Goal: Task Accomplishment & Management: Manage account settings

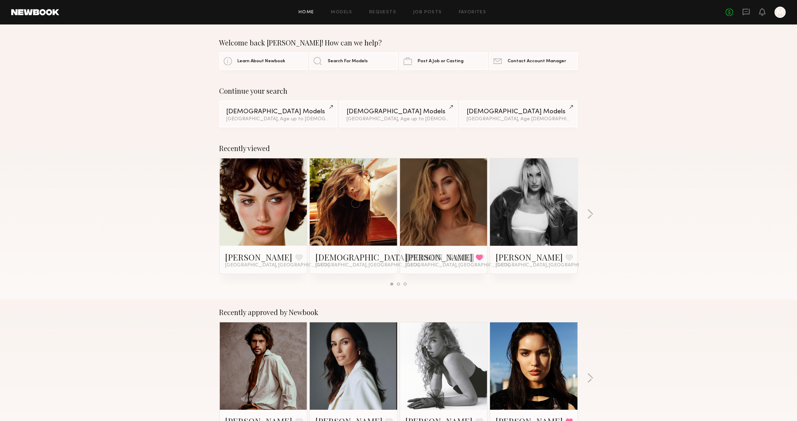
click at [742, 6] on header "Home Models Requests Job Posts Favorites Sign Out No fees up to $5,000 M" at bounding box center [398, 12] width 797 height 24
click at [742, 9] on icon at bounding box center [745, 12] width 7 height 7
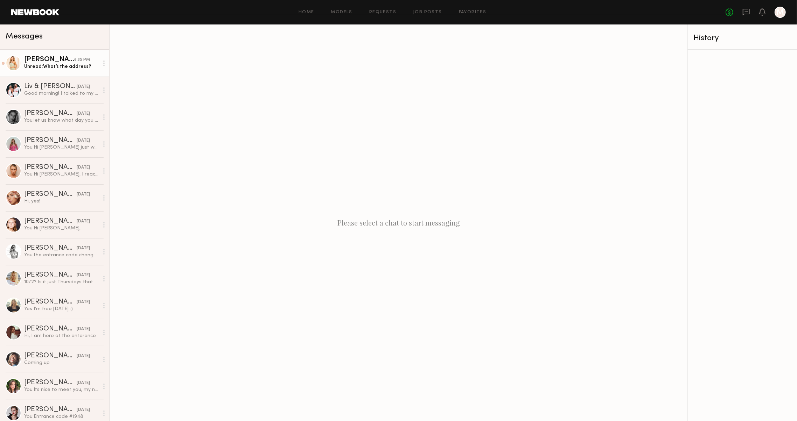
click at [48, 62] on div "Serena M." at bounding box center [49, 59] width 50 height 7
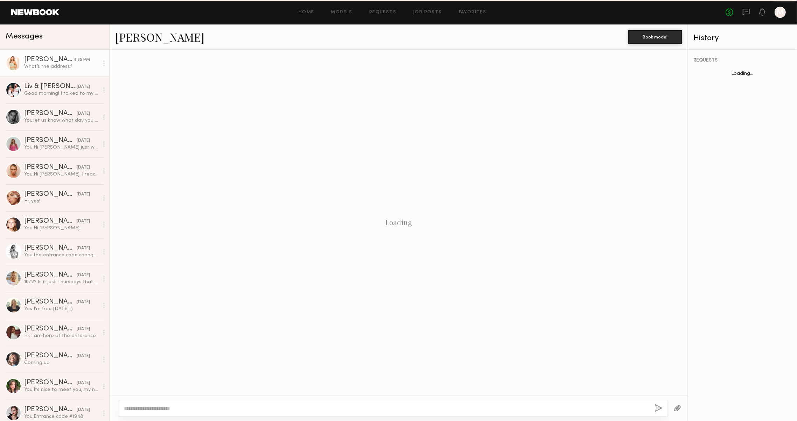
scroll to position [73, 0]
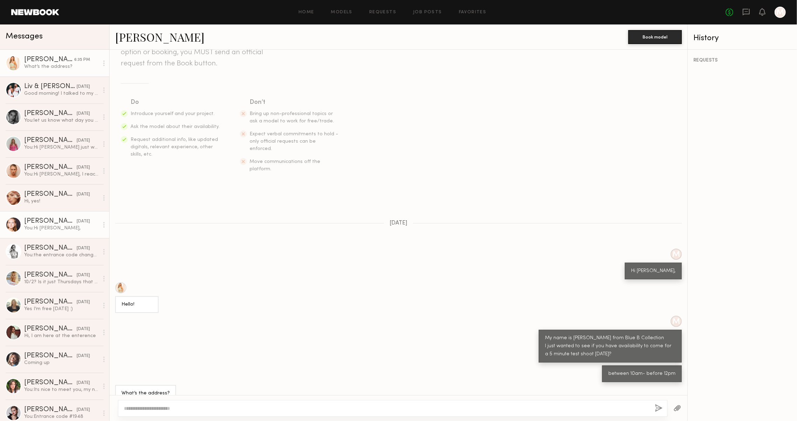
click at [59, 229] on div "You: Hi Savanna," at bounding box center [61, 228] width 75 height 7
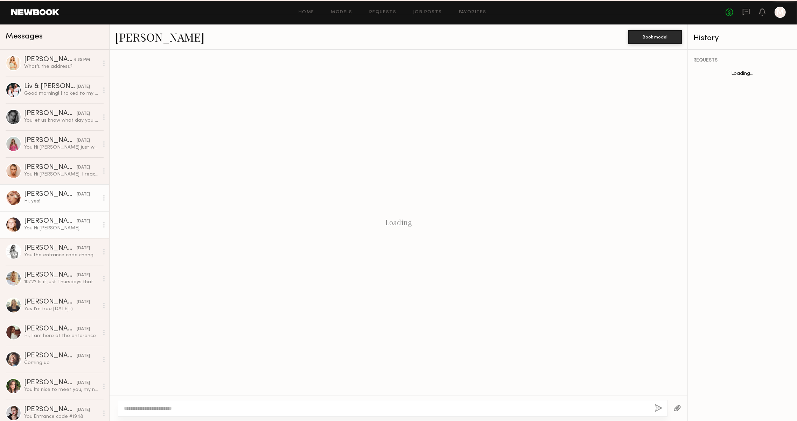
scroll to position [276, 0]
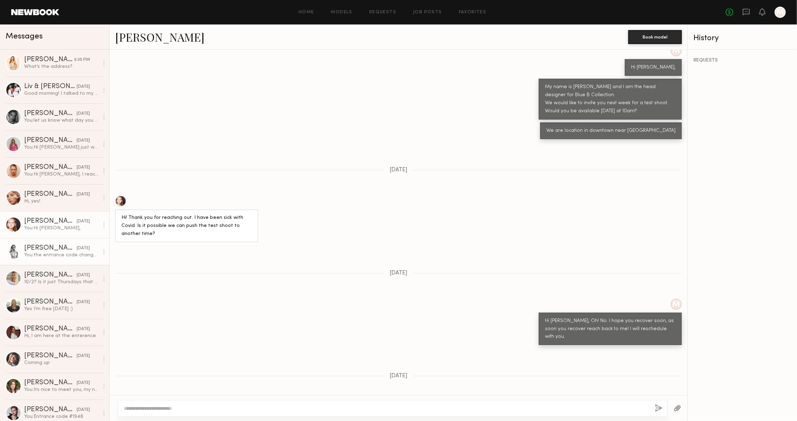
click at [56, 255] on div "You: the entrance code changed so please use this 1982#" at bounding box center [61, 255] width 75 height 7
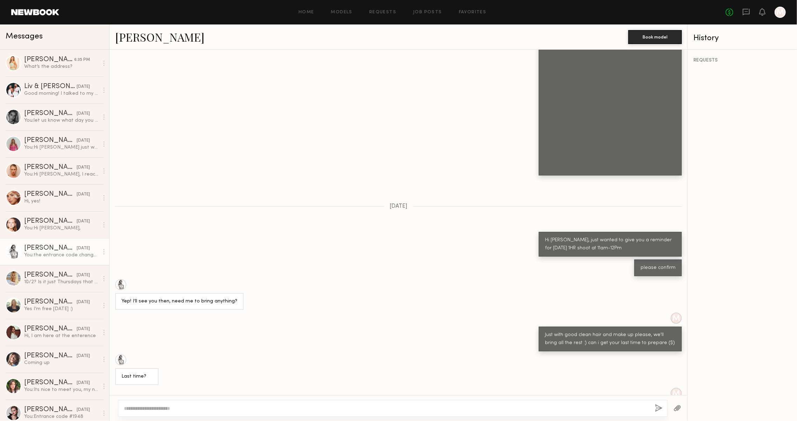
scroll to position [726, 0]
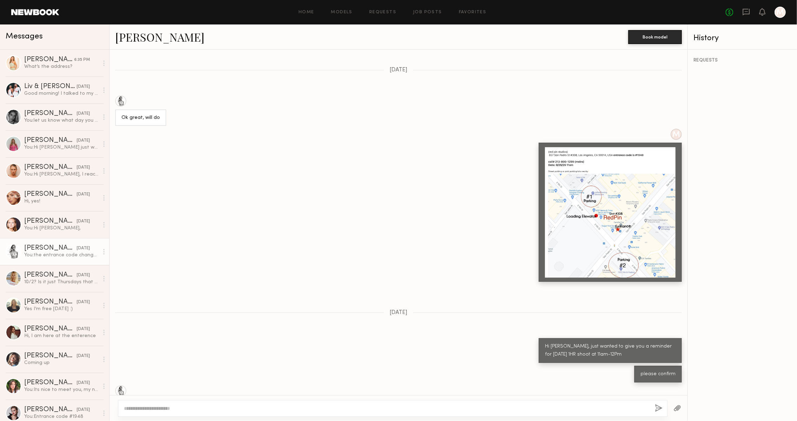
click at [563, 215] on div at bounding box center [610, 212] width 131 height 131
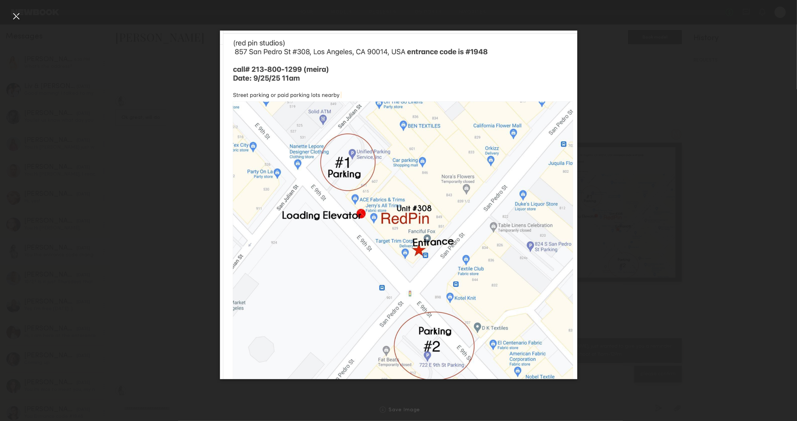
click at [585, 377] on div at bounding box center [398, 205] width 797 height 388
click at [14, 9] on nb-gallery-light "Save Image" at bounding box center [398, 210] width 797 height 421
click at [17, 17] on div at bounding box center [15, 15] width 11 height 11
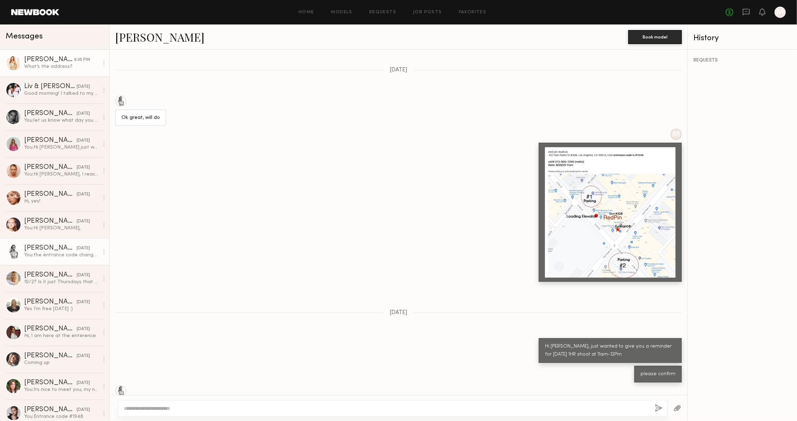
click at [51, 73] on link "Serena M. 6:35 PM What’s the address?" at bounding box center [54, 63] width 109 height 27
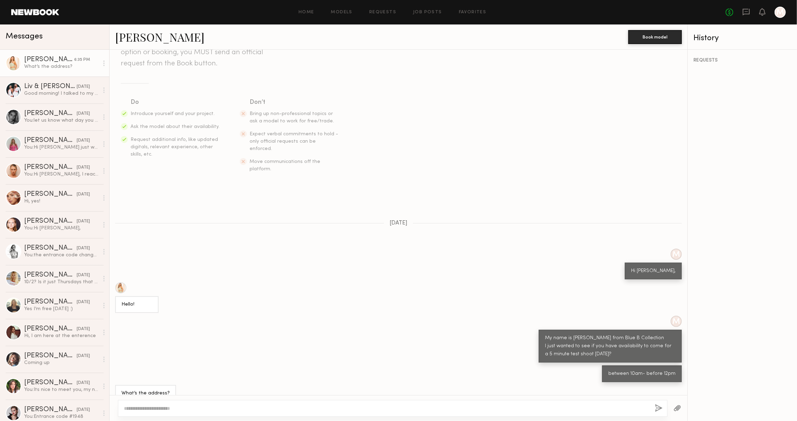
scroll to position [55, 0]
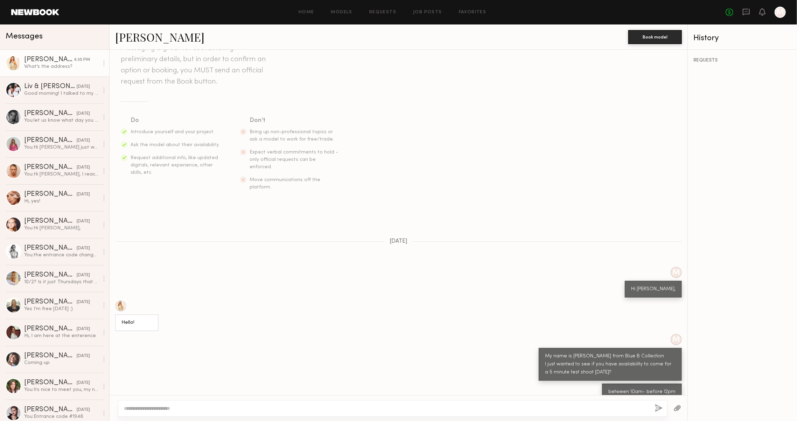
click at [676, 409] on button "button" at bounding box center [677, 408] width 8 height 9
click at [42, 248] on div "Stacey G." at bounding box center [50, 248] width 52 height 7
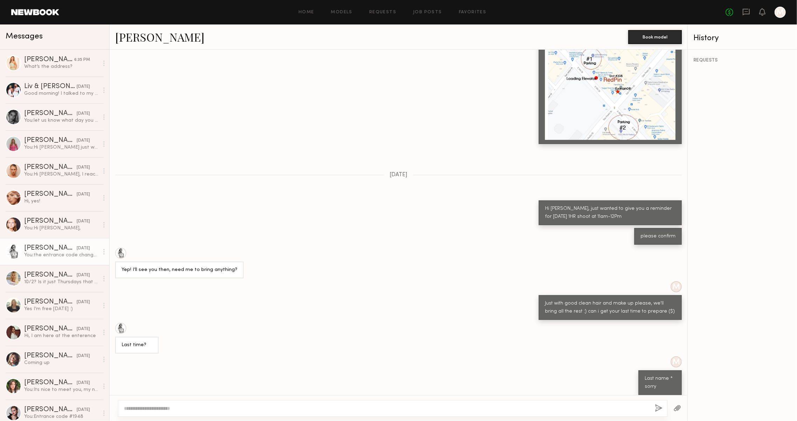
scroll to position [749, 0]
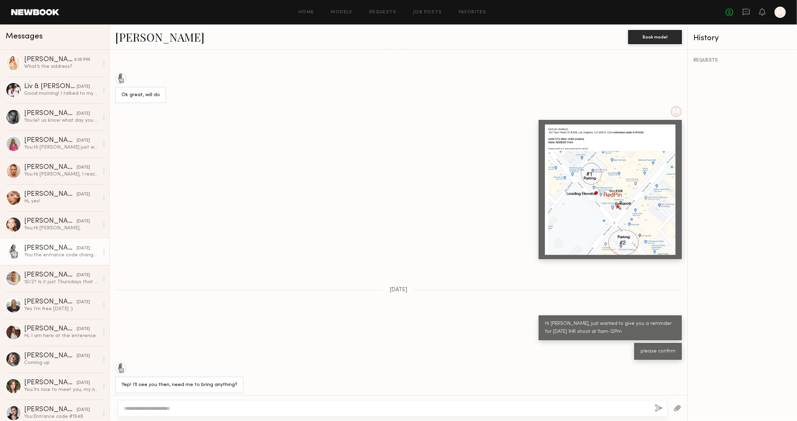
click at [607, 197] on div at bounding box center [610, 190] width 131 height 131
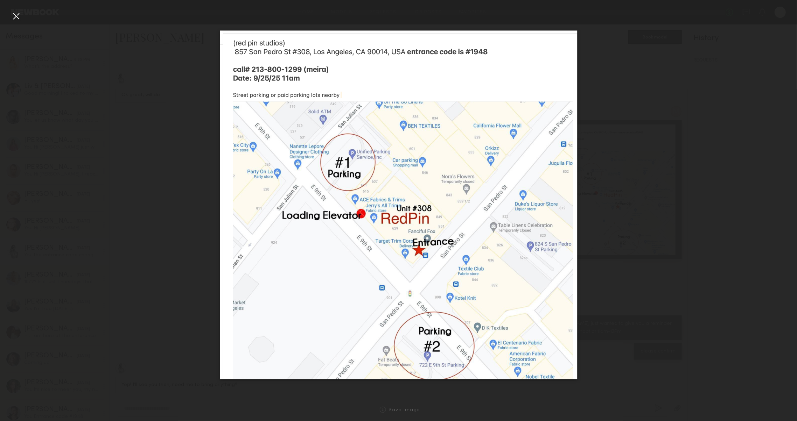
click at [591, 374] on div at bounding box center [398, 205] width 797 height 388
click at [26, 22] on div at bounding box center [398, 205] width 797 height 388
click at [19, 18] on div at bounding box center [15, 15] width 11 height 11
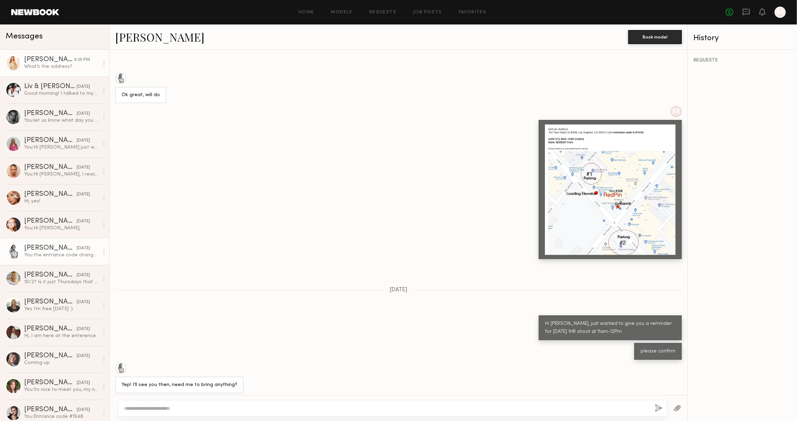
click at [47, 68] on div "What’s the address?" at bounding box center [61, 66] width 75 height 7
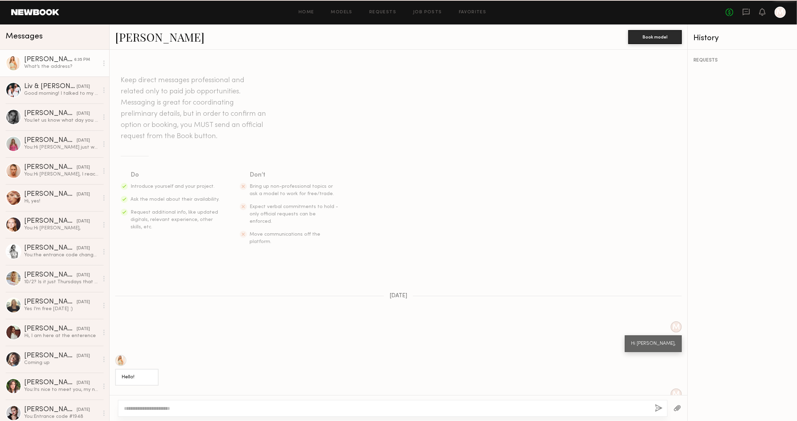
scroll to position [73, 0]
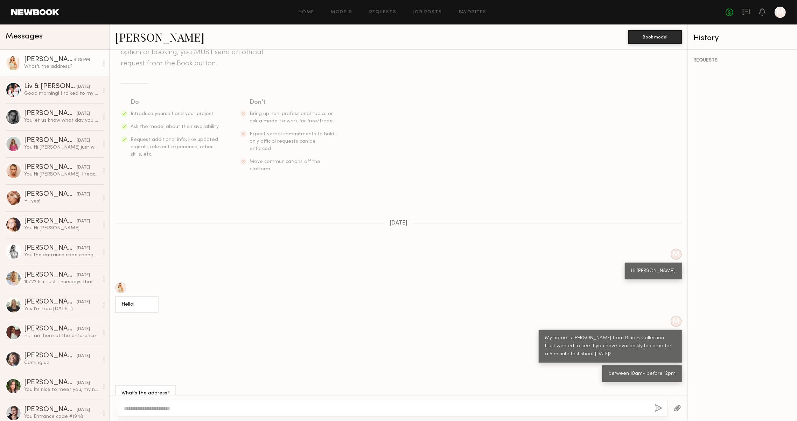
click at [673, 406] on button "button" at bounding box center [677, 408] width 8 height 9
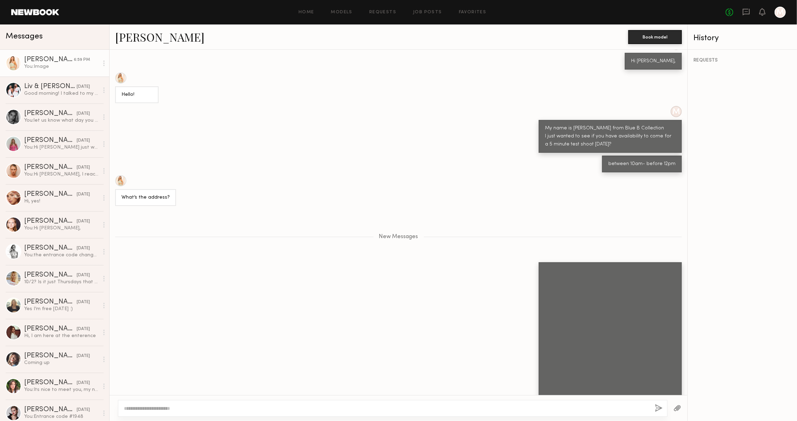
scroll to position [282, 0]
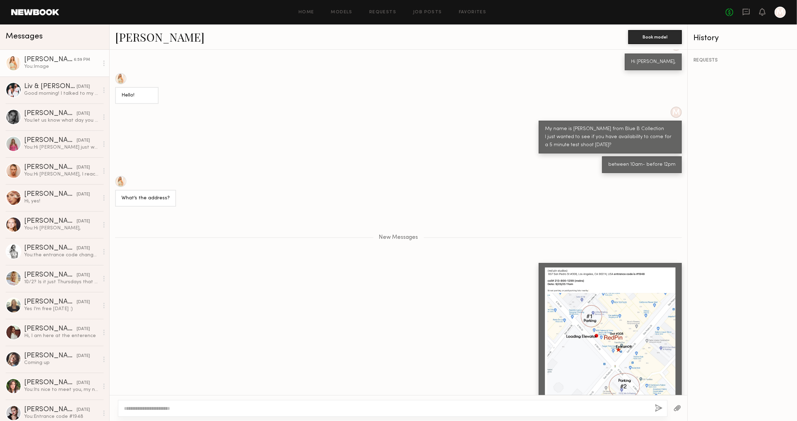
click at [408, 406] on textarea at bounding box center [386, 408] width 525 height 7
type textarea "*"
type textarea "**********"
click at [655, 404] on button "button" at bounding box center [659, 408] width 8 height 9
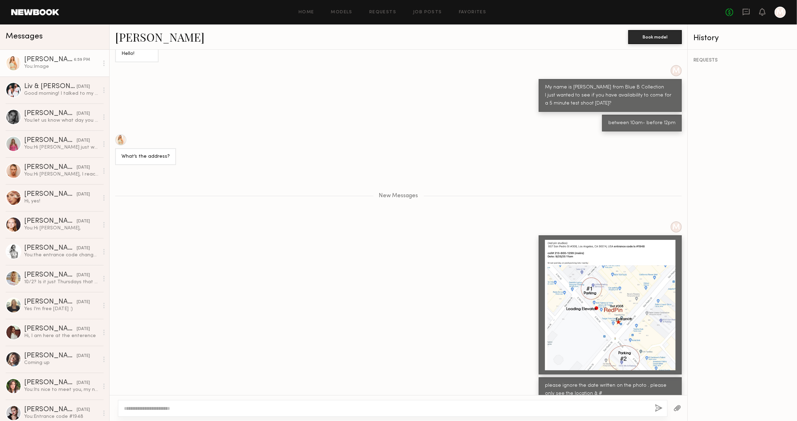
click at [549, 244] on div at bounding box center [610, 305] width 131 height 131
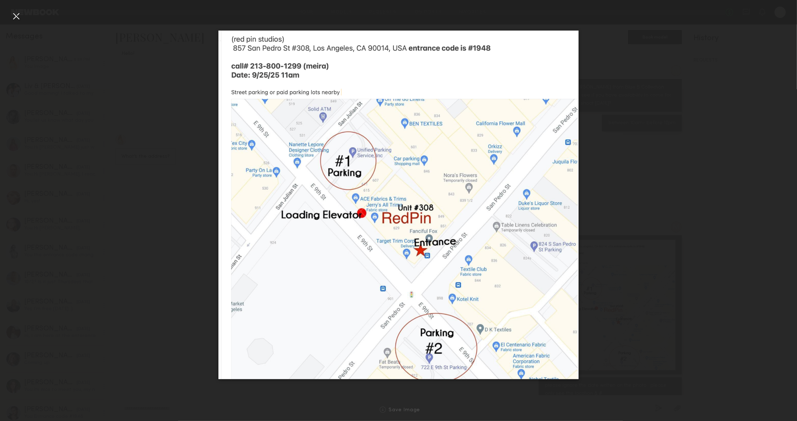
click at [19, 18] on div at bounding box center [15, 15] width 11 height 11
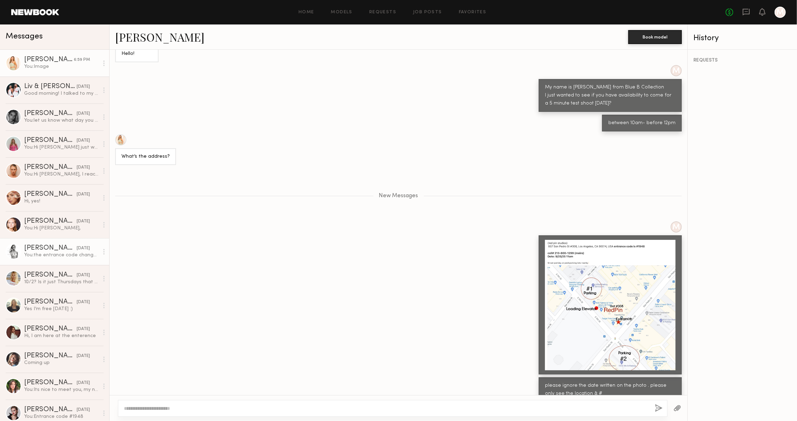
click at [48, 241] on link "Stacey G. 09/25/2025 You: the entrance code changed so please use this 1982#" at bounding box center [54, 251] width 109 height 27
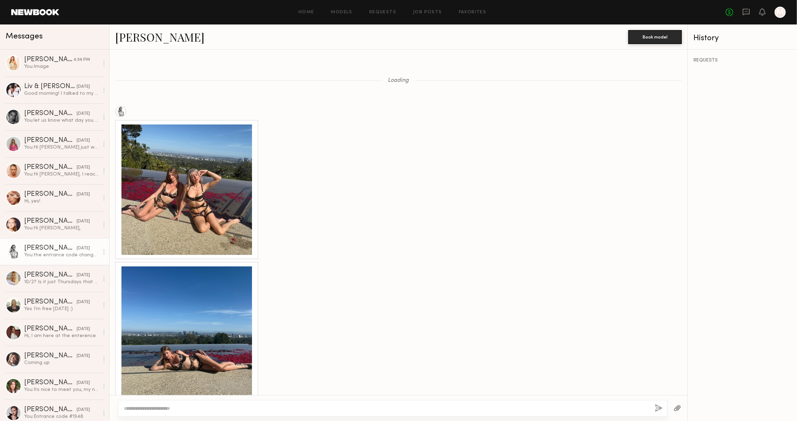
scroll to position [1056, 0]
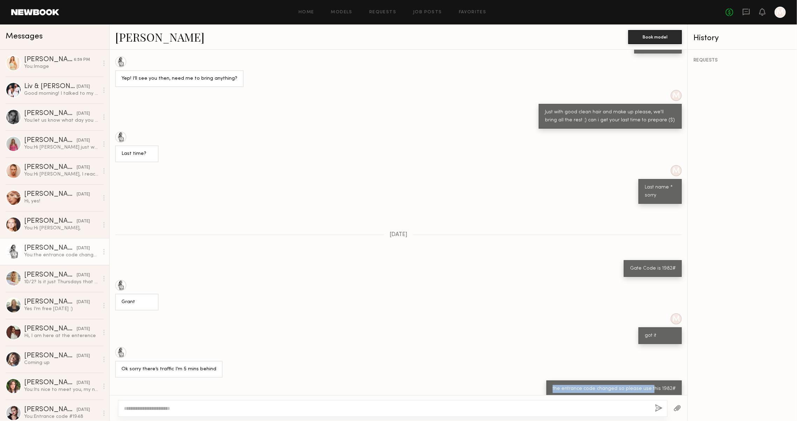
drag, startPoint x: 558, startPoint y: 378, endPoint x: 655, endPoint y: 378, distance: 96.9
click at [655, 381] on div "the entrance code changed so please use this 1982#" at bounding box center [613, 389] width 135 height 17
click at [655, 385] on div "the entrance code changed so please use this 1982#" at bounding box center [613, 389] width 123 height 8
drag, startPoint x: 676, startPoint y: 380, endPoint x: 486, endPoint y: 375, distance: 190.0
click at [486, 381] on div "the entrance code changed so please use this 1982#" at bounding box center [399, 389] width 578 height 17
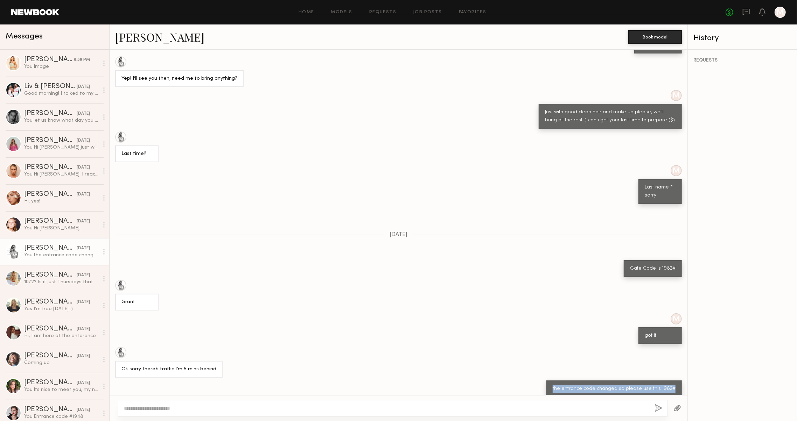
copy div "the entrance code changed so please use this 1982#"
click at [54, 63] on div "You: Image" at bounding box center [61, 66] width 75 height 7
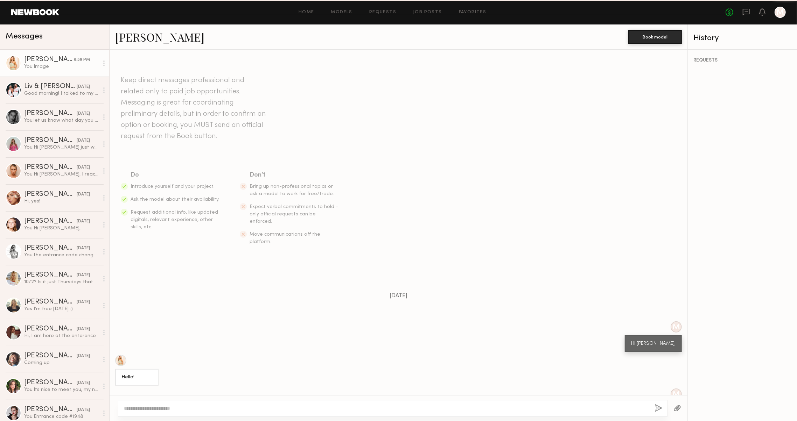
scroll to position [270, 0]
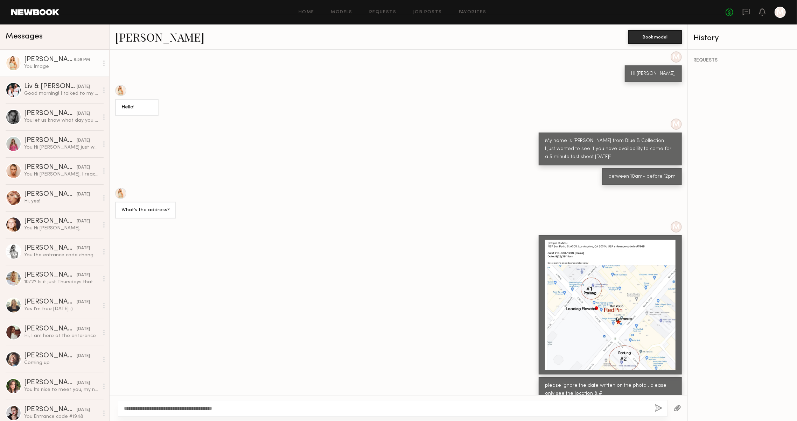
type textarea "**********"
click at [655, 405] on button "button" at bounding box center [659, 408] width 8 height 9
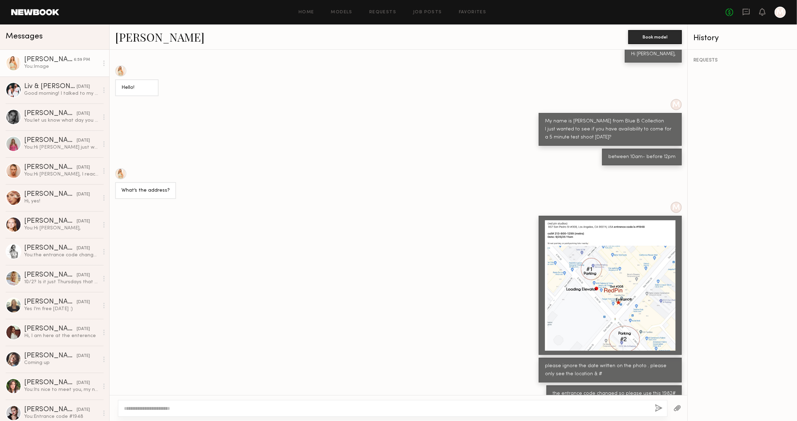
click at [584, 270] on div at bounding box center [610, 285] width 131 height 131
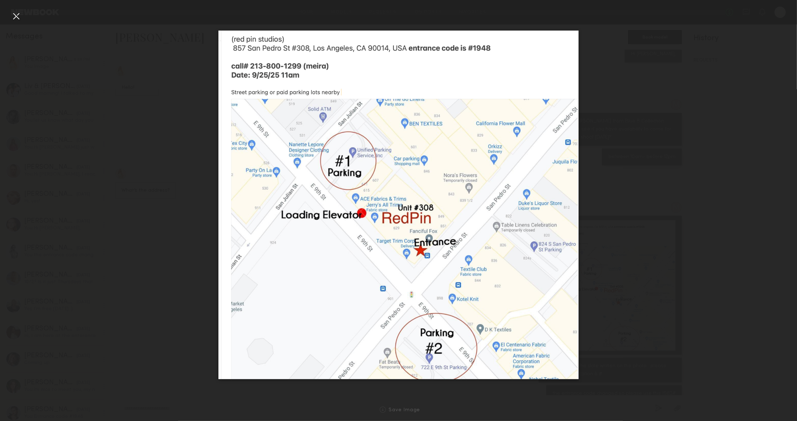
click at [185, 160] on div at bounding box center [398, 205] width 797 height 388
click at [22, 17] on div at bounding box center [398, 205] width 797 height 388
click at [19, 16] on div at bounding box center [15, 15] width 11 height 11
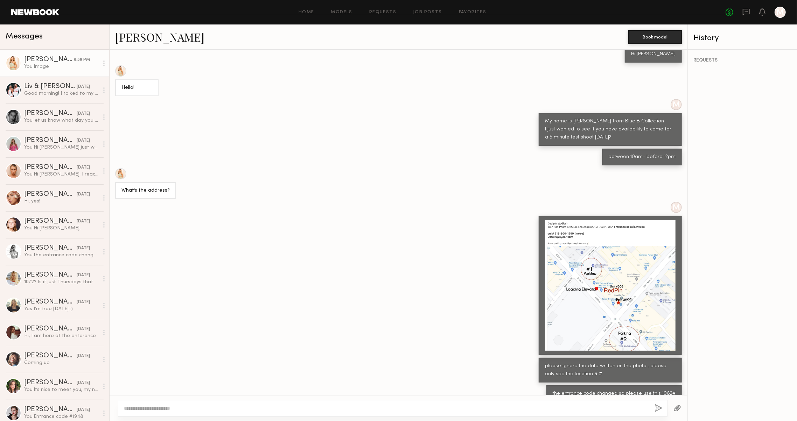
click at [553, 286] on div at bounding box center [610, 285] width 131 height 131
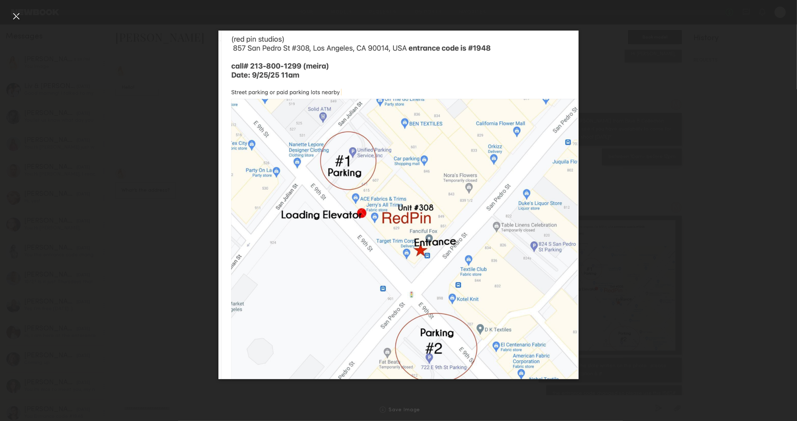
click at [19, 15] on div at bounding box center [15, 15] width 11 height 11
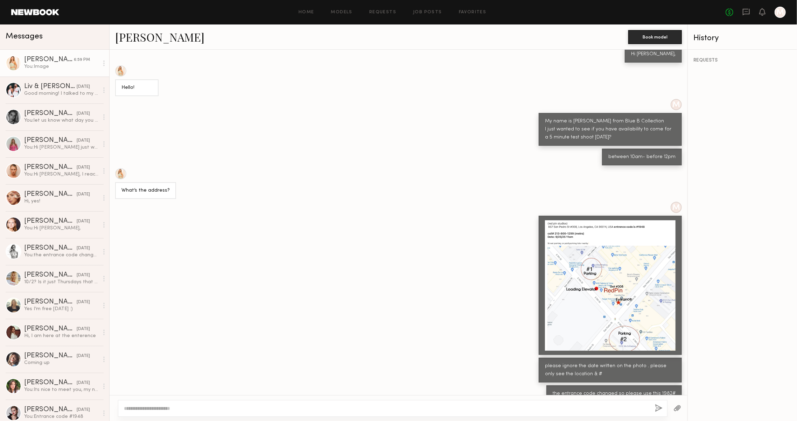
click at [132, 40] on link "Serena M." at bounding box center [159, 36] width 89 height 15
click at [133, 34] on link "Serena M." at bounding box center [159, 36] width 89 height 15
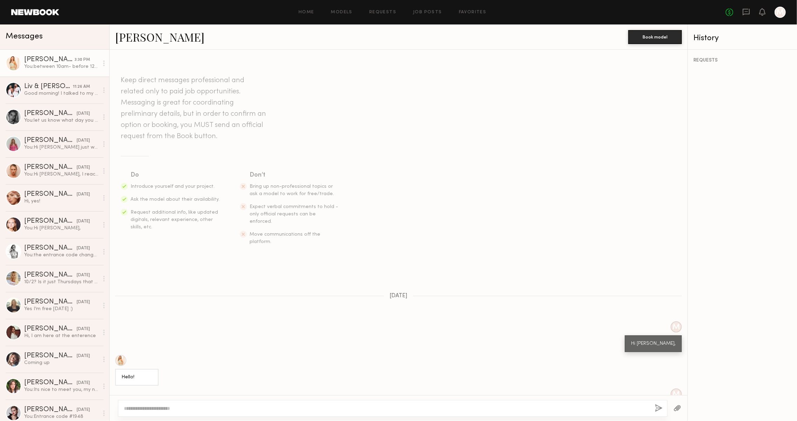
scroll to position [290, 0]
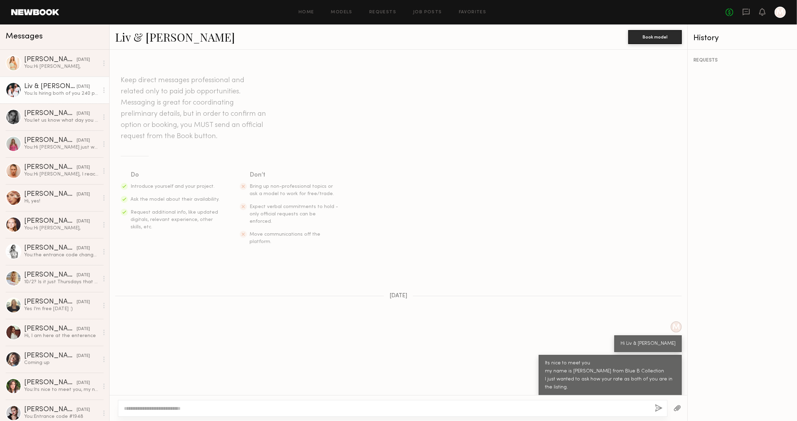
scroll to position [337, 0]
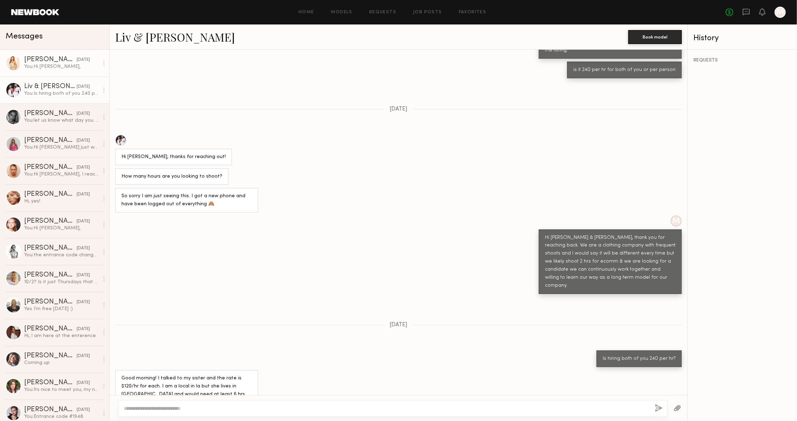
click at [54, 73] on link "Serena M. yesterday You: Hi Serena," at bounding box center [54, 63] width 109 height 27
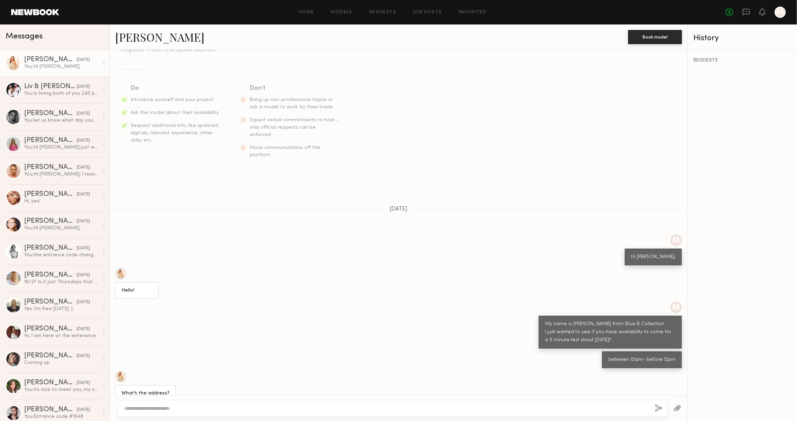
scroll to position [96, 0]
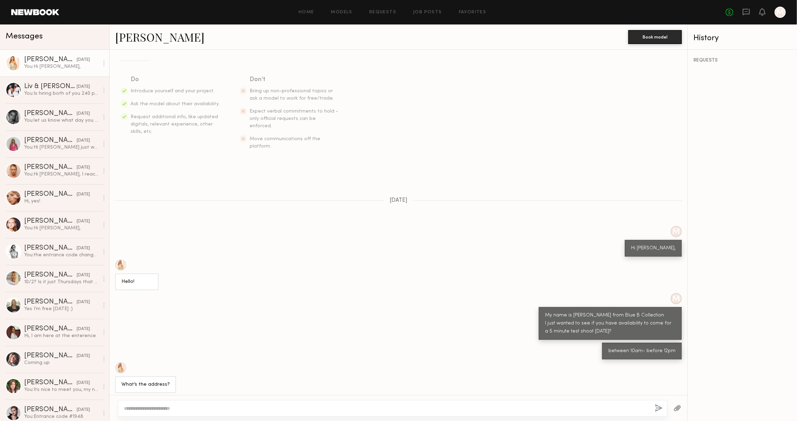
click at [148, 40] on link "Serena M." at bounding box center [159, 36] width 89 height 15
click at [54, 10] on link at bounding box center [35, 12] width 48 height 6
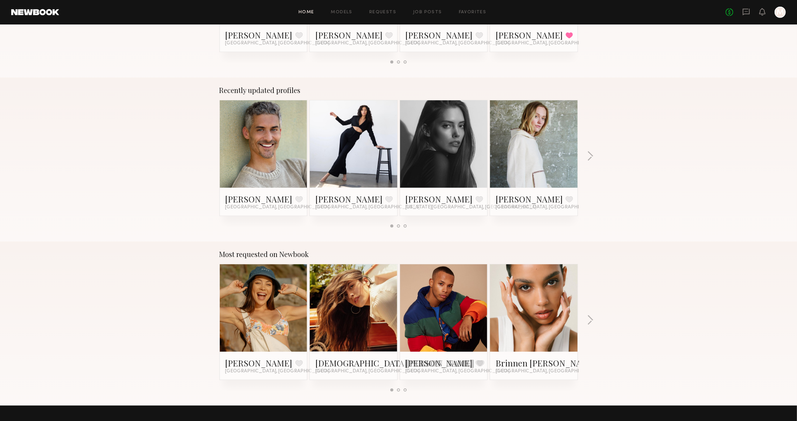
scroll to position [385, 0]
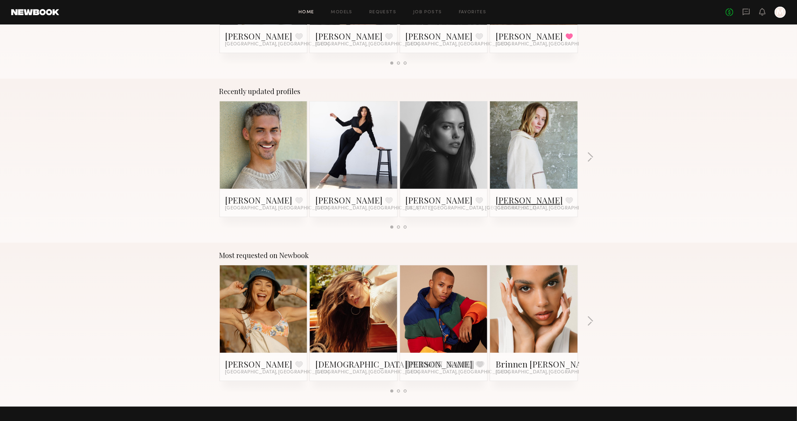
click at [509, 202] on link "Andrea B." at bounding box center [528, 200] width 67 height 11
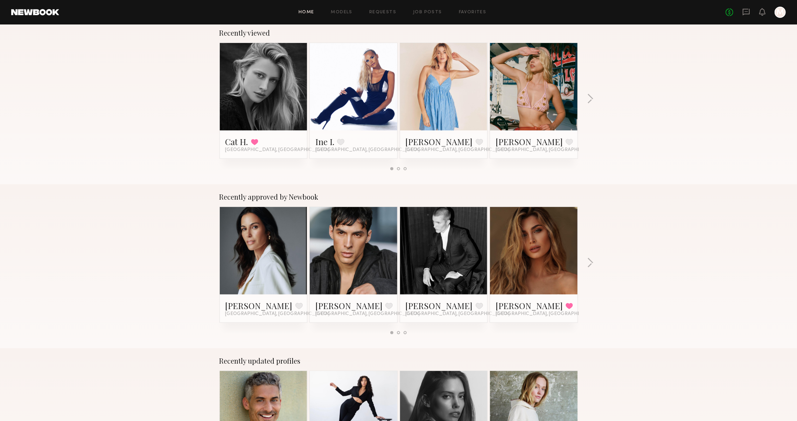
scroll to position [111, 0]
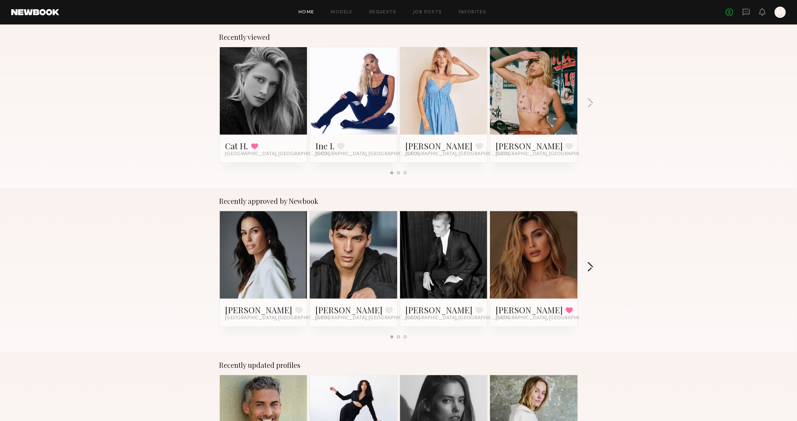
click at [588, 265] on button "button" at bounding box center [590, 268] width 7 height 12
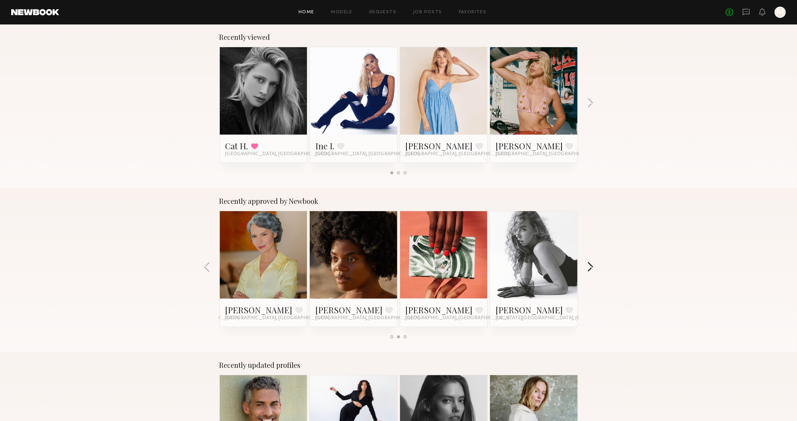
click at [588, 265] on button "button" at bounding box center [590, 268] width 7 height 12
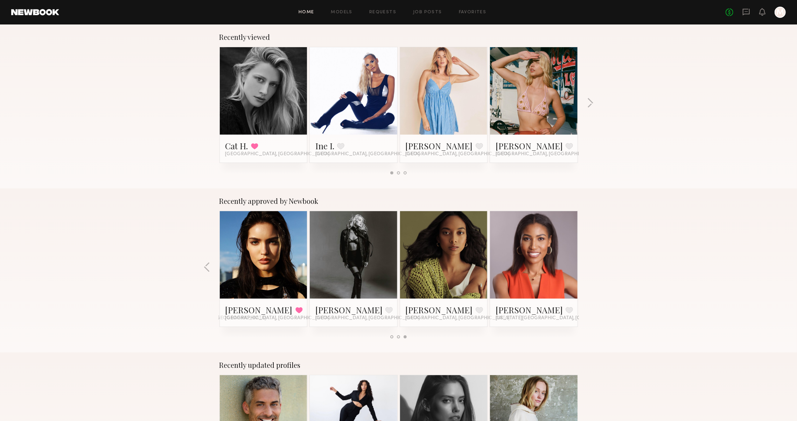
click at [588, 265] on div "Recently approved by Newbook Laiz L. Favorite Miami, FL Adnane V. Favorite Los …" at bounding box center [398, 271] width 797 height 164
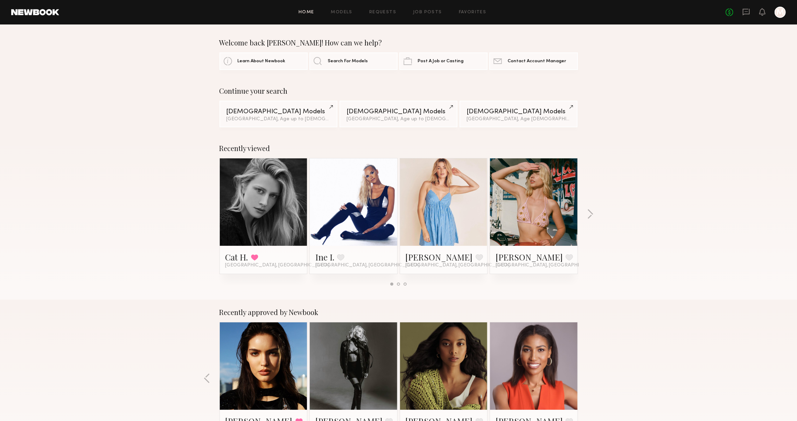
scroll to position [0, 0]
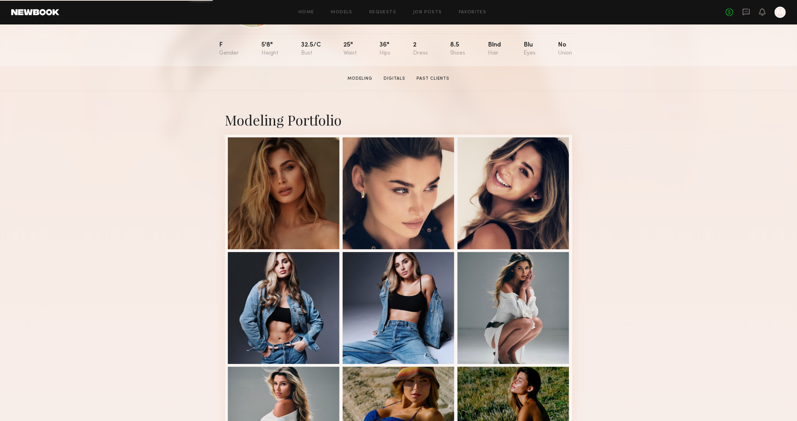
scroll to position [83, 0]
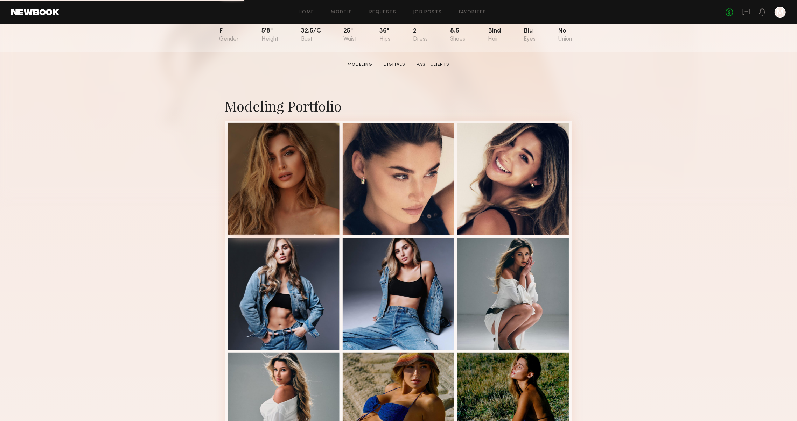
click at [257, 178] on div at bounding box center [284, 179] width 112 height 112
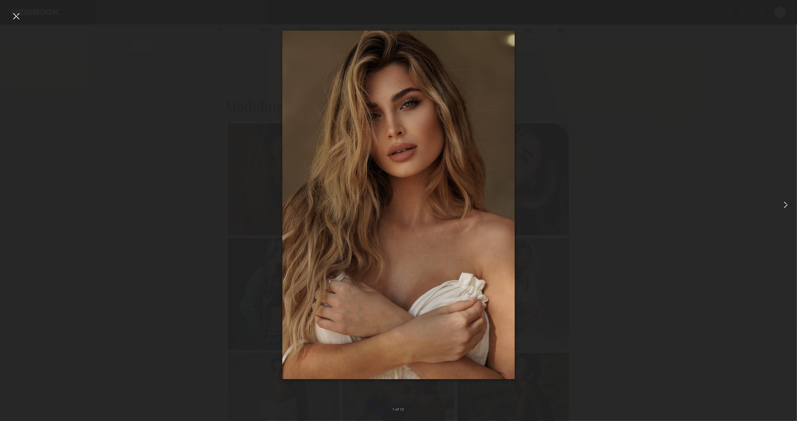
click at [780, 205] on div at bounding box center [781, 205] width 32 height 388
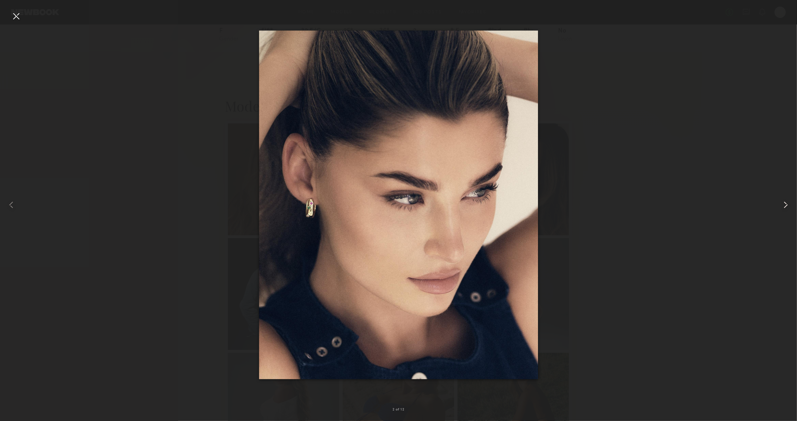
click at [780, 205] on common-icon at bounding box center [785, 204] width 11 height 11
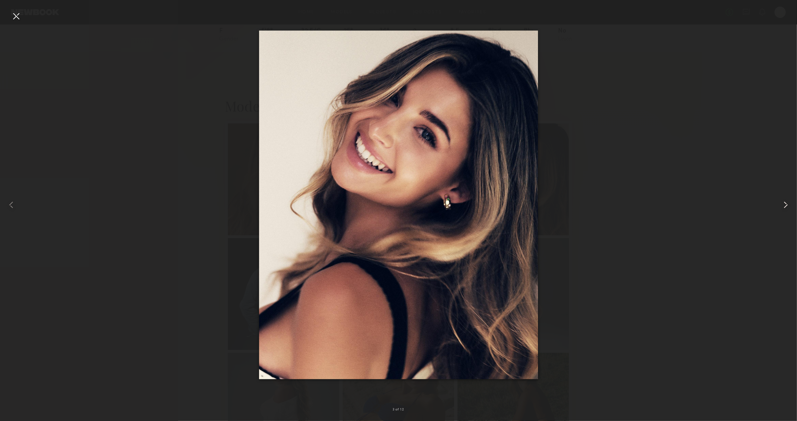
click at [780, 205] on common-icon at bounding box center [785, 204] width 11 height 11
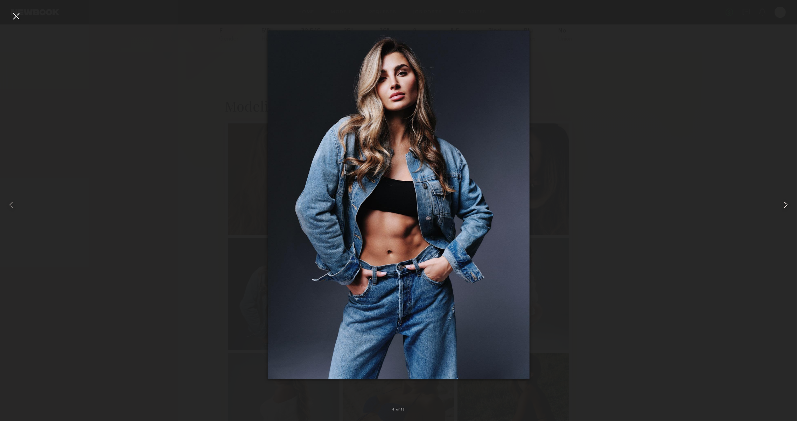
click at [780, 205] on common-icon at bounding box center [785, 204] width 11 height 11
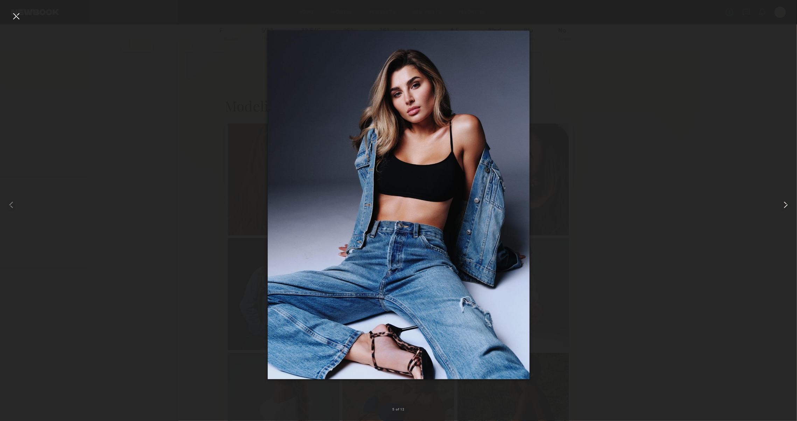
click at [780, 205] on common-icon at bounding box center [785, 204] width 11 height 11
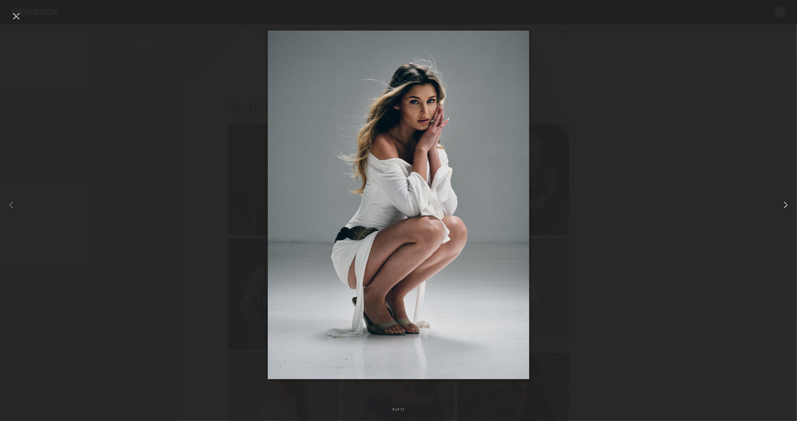
click at [780, 205] on common-icon at bounding box center [785, 204] width 11 height 11
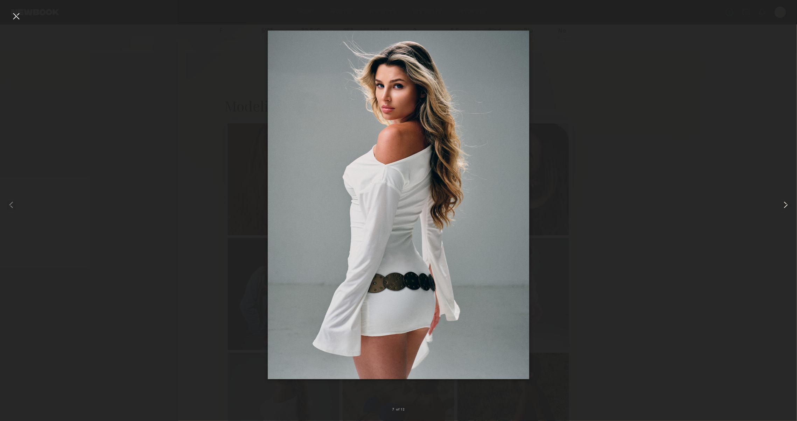
click at [780, 205] on common-icon at bounding box center [785, 204] width 11 height 11
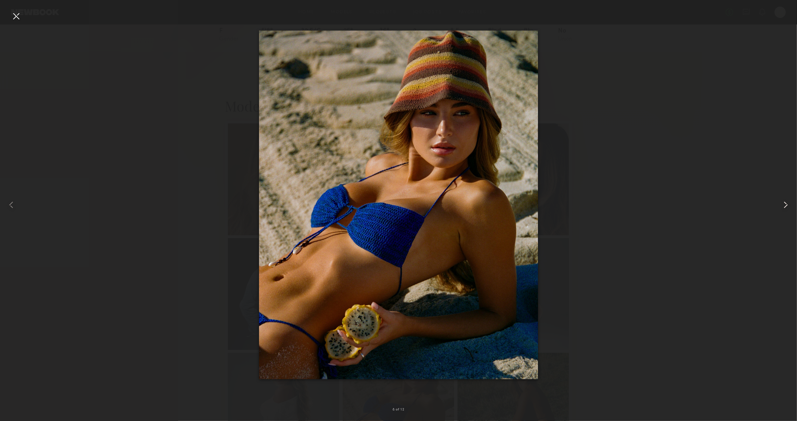
click at [780, 205] on common-icon at bounding box center [785, 204] width 11 height 11
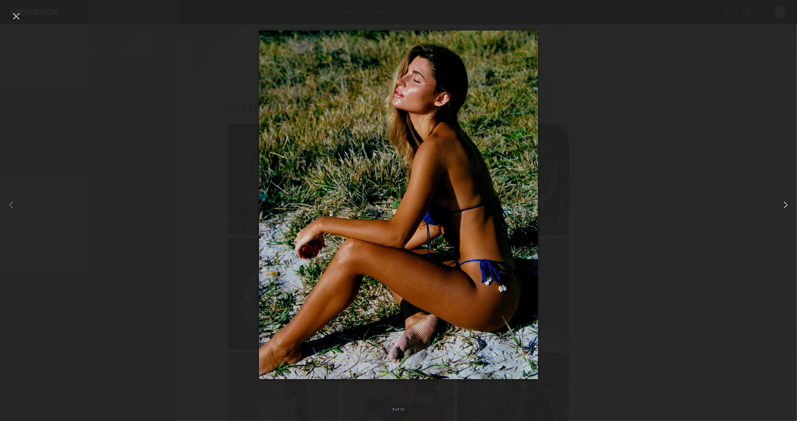
click at [780, 205] on common-icon at bounding box center [785, 204] width 11 height 11
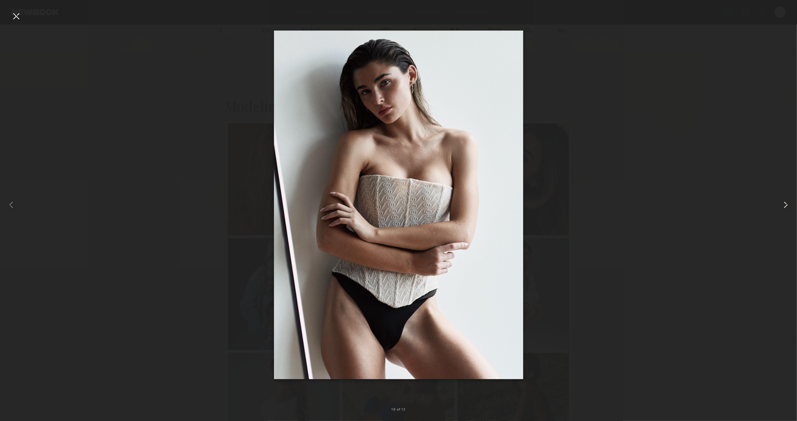
click at [780, 205] on common-icon at bounding box center [785, 204] width 11 height 11
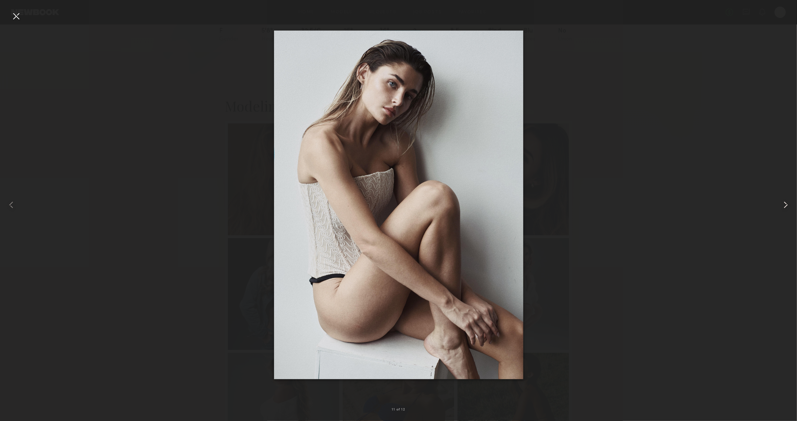
click at [780, 205] on common-icon at bounding box center [785, 204] width 11 height 11
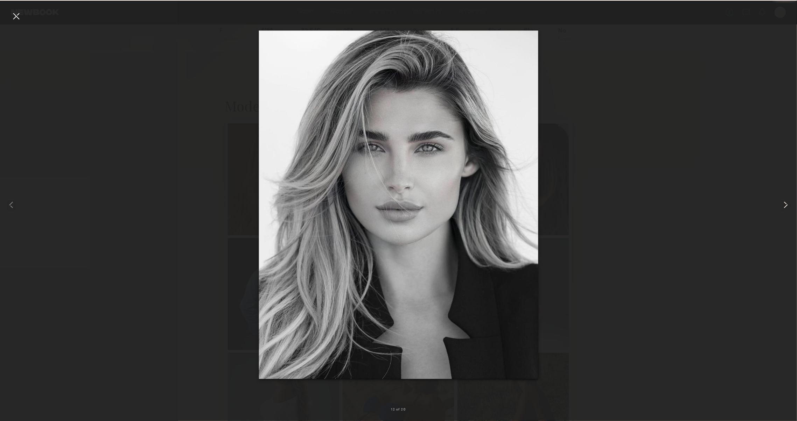
click at [780, 205] on common-icon at bounding box center [785, 204] width 11 height 11
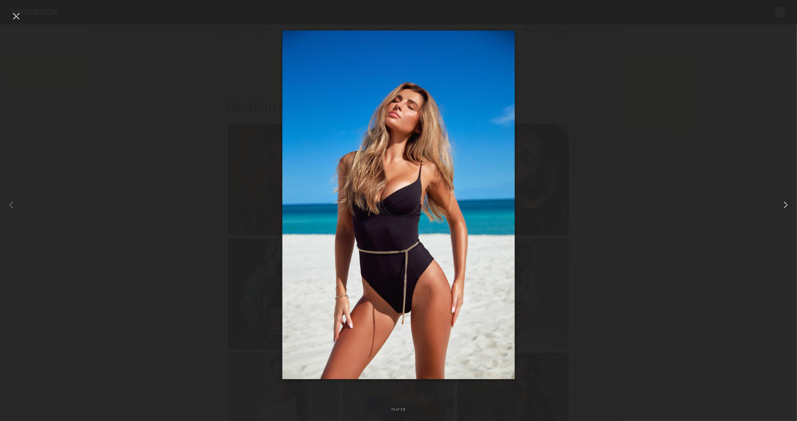
click at [780, 205] on common-icon at bounding box center [785, 204] width 11 height 11
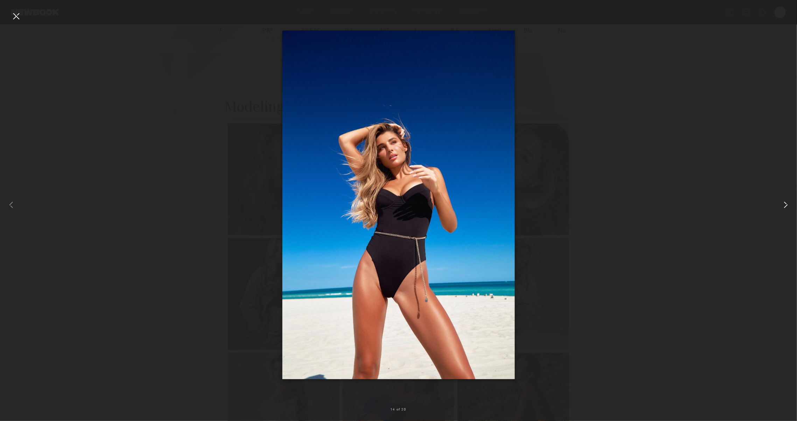
click at [780, 205] on common-icon at bounding box center [785, 204] width 11 height 11
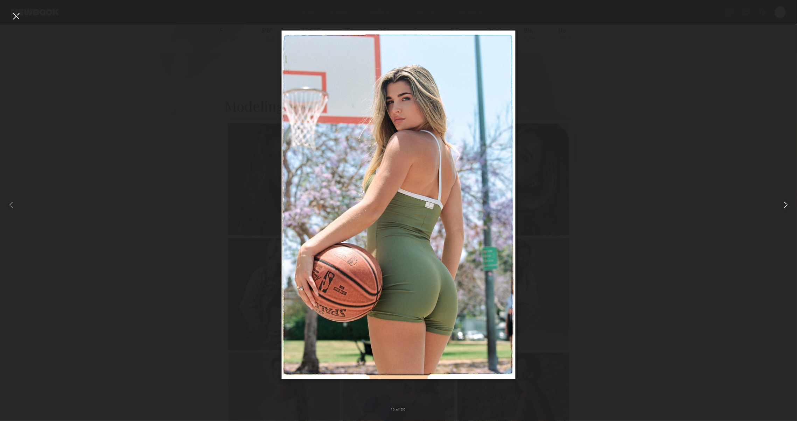
click at [780, 205] on common-icon at bounding box center [785, 204] width 11 height 11
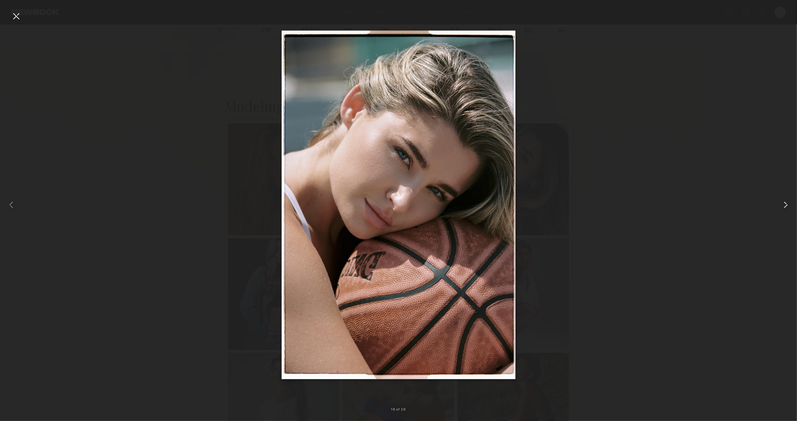
click at [780, 205] on common-icon at bounding box center [785, 204] width 11 height 11
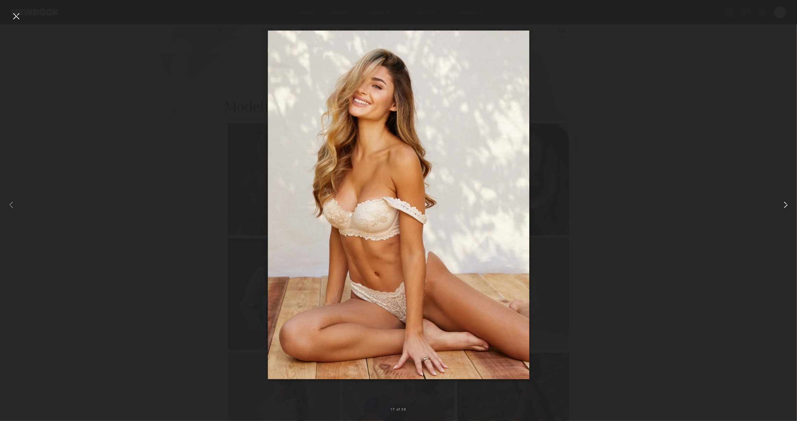
click at [780, 205] on common-icon at bounding box center [785, 204] width 11 height 11
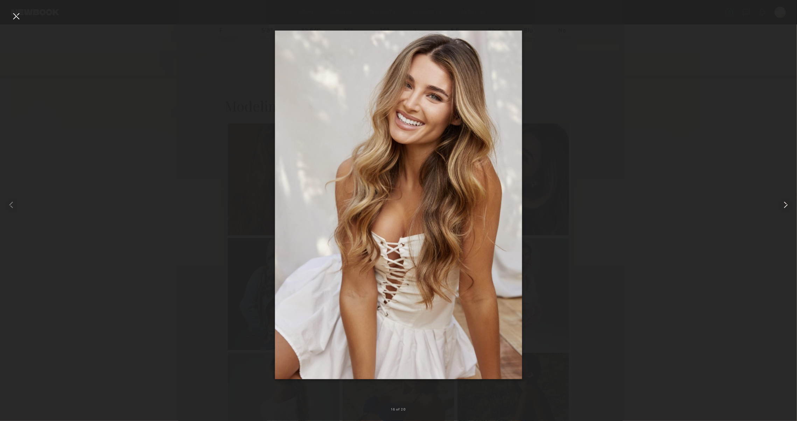
click at [785, 205] on common-icon at bounding box center [785, 204] width 11 height 11
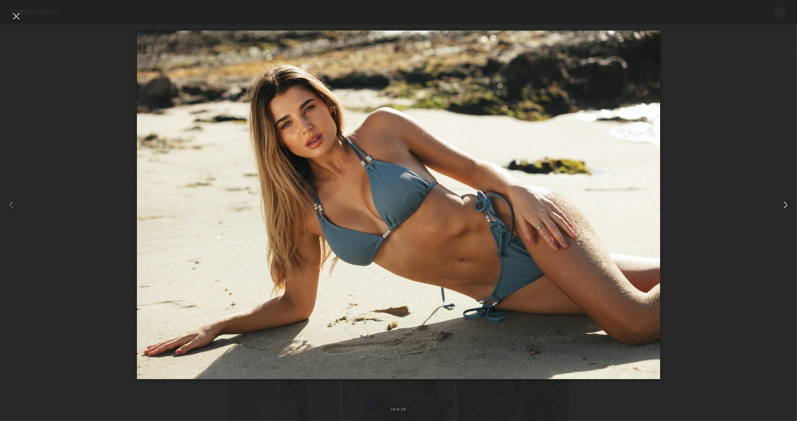
click at [785, 205] on common-icon at bounding box center [785, 204] width 11 height 11
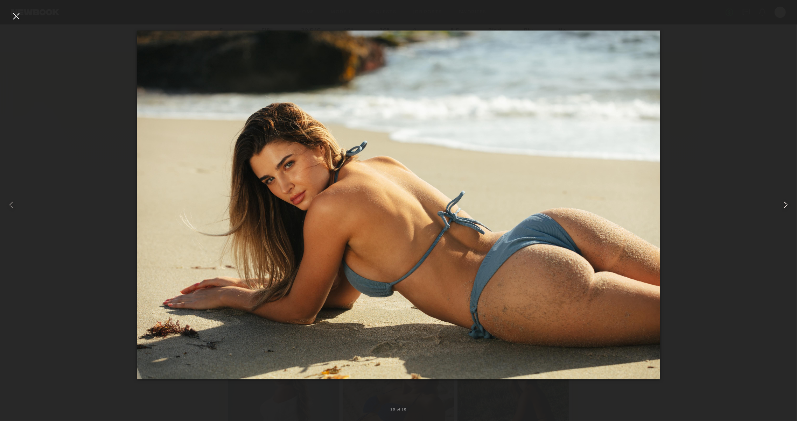
click at [785, 205] on common-icon at bounding box center [785, 204] width 11 height 11
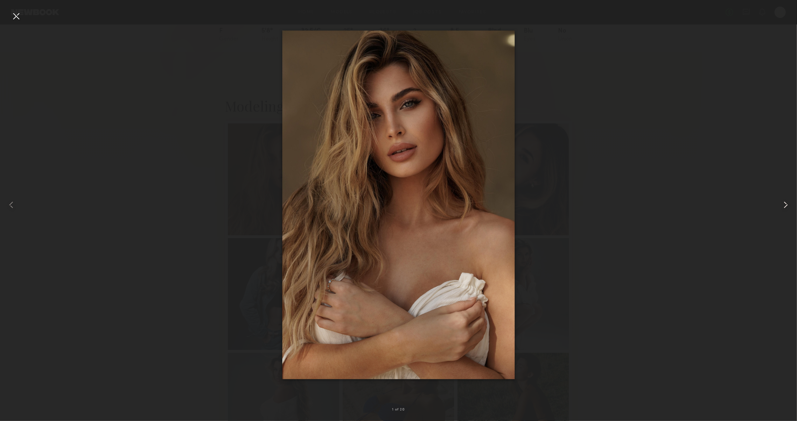
click at [785, 205] on common-icon at bounding box center [785, 204] width 11 height 11
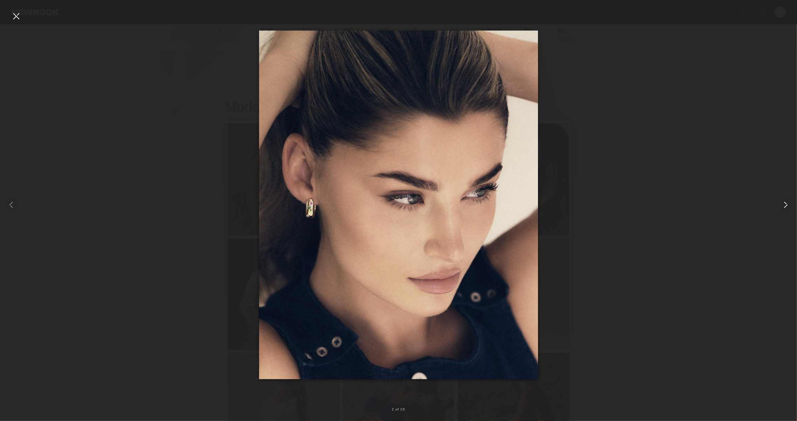
click at [785, 205] on common-icon at bounding box center [785, 204] width 11 height 11
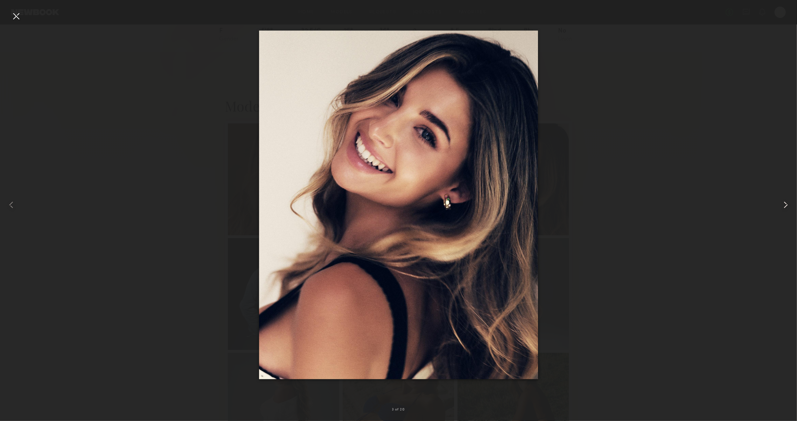
click at [785, 205] on common-icon at bounding box center [785, 204] width 11 height 11
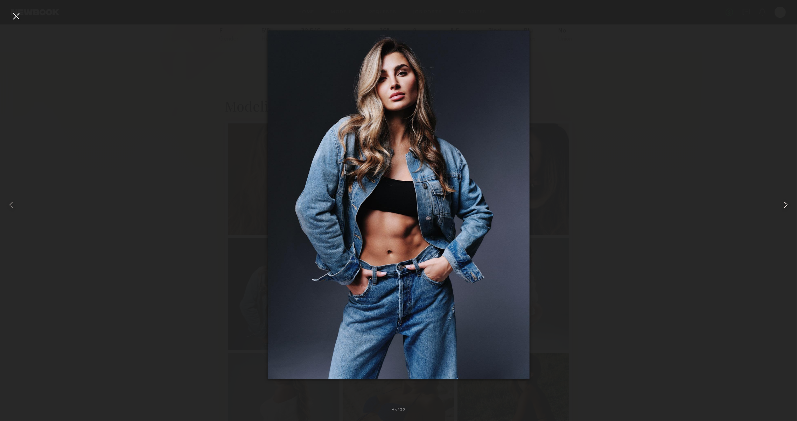
click at [785, 205] on common-icon at bounding box center [785, 204] width 11 height 11
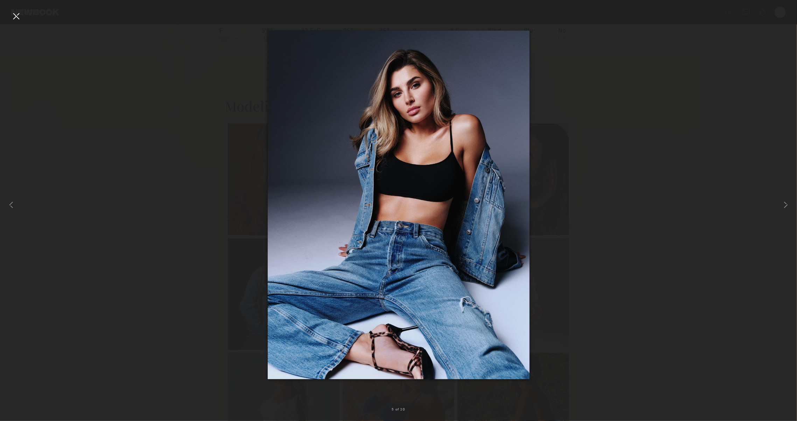
click at [15, 19] on div at bounding box center [15, 15] width 11 height 11
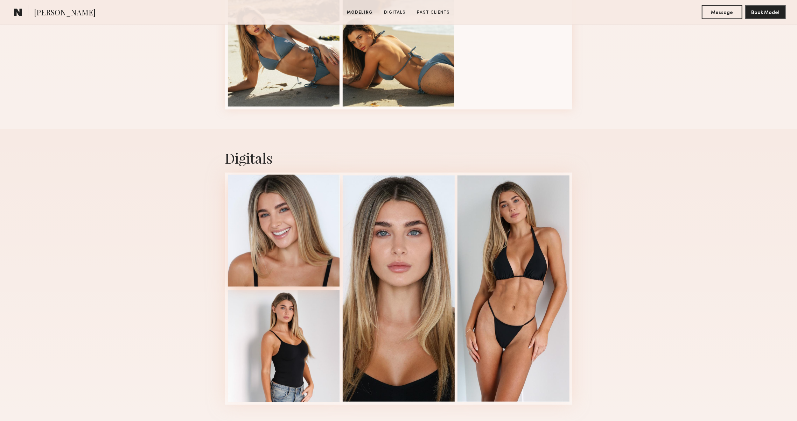
scroll to position [903, 0]
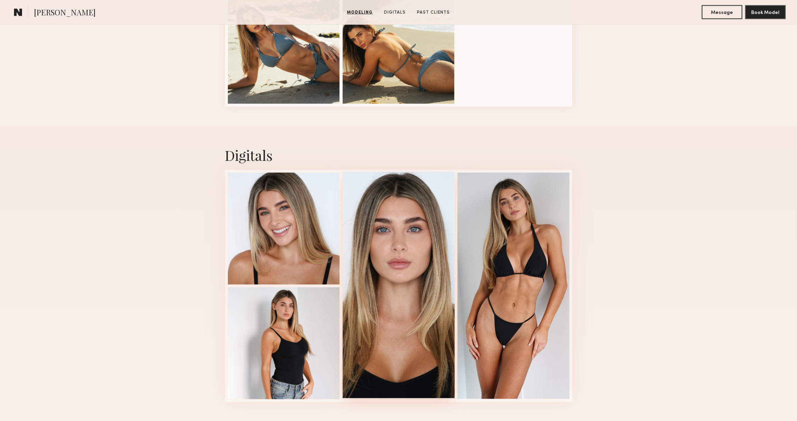
click at [377, 259] on div at bounding box center [399, 285] width 112 height 227
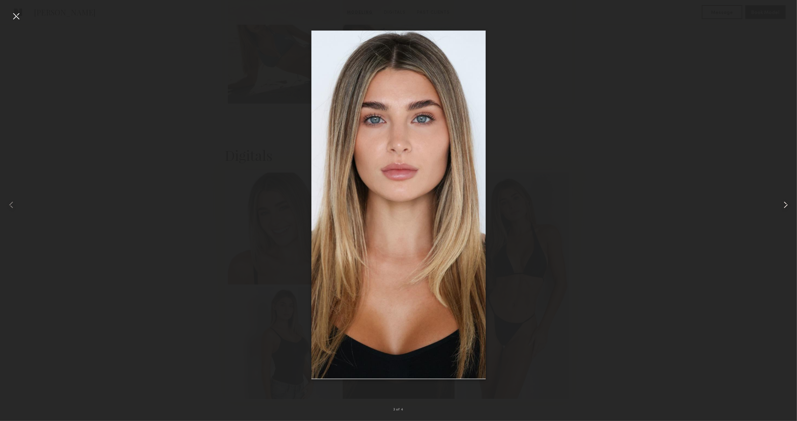
click at [780, 204] on common-icon at bounding box center [785, 204] width 11 height 11
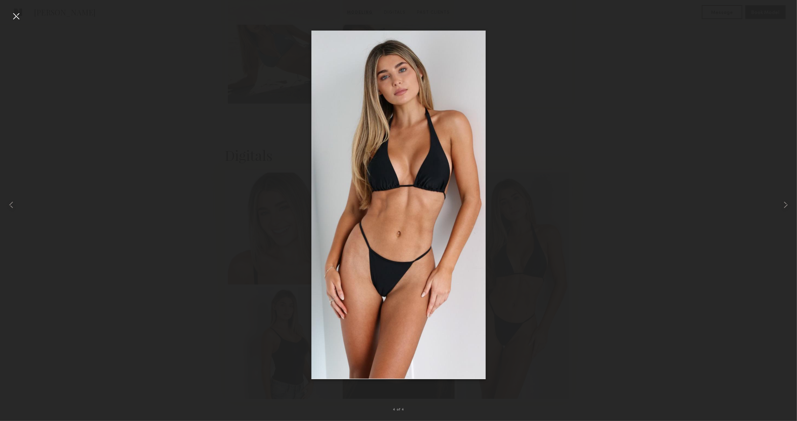
click at [636, 200] on div at bounding box center [398, 205] width 797 height 388
click at [9, 17] on div at bounding box center [16, 205] width 32 height 388
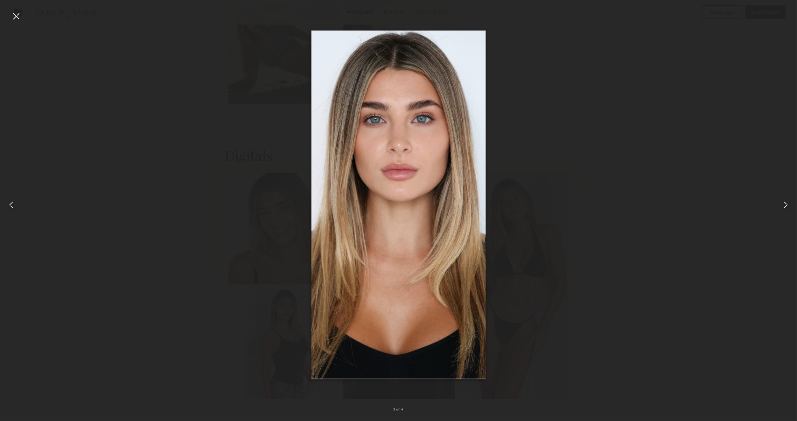
click at [12, 16] on div at bounding box center [15, 15] width 11 height 11
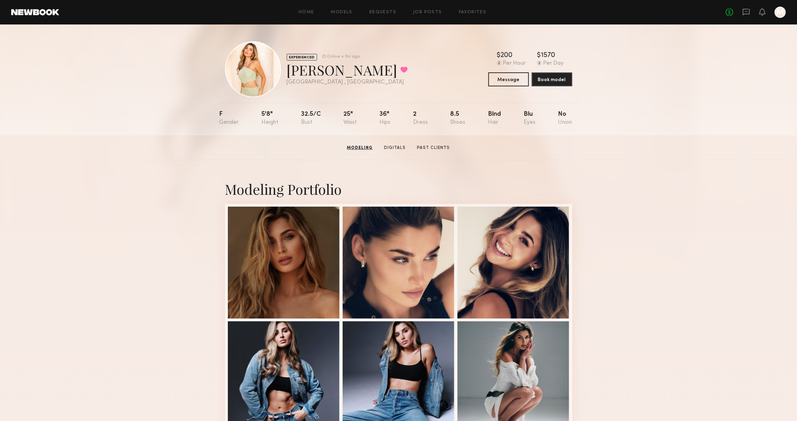
scroll to position [0, 0]
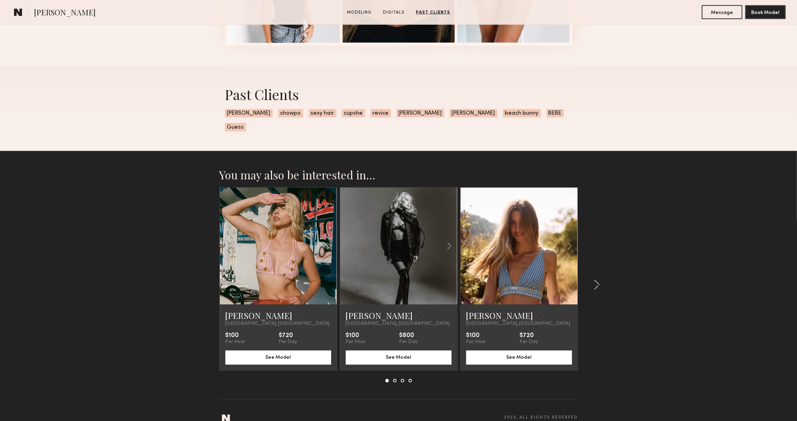
scroll to position [935, 0]
click at [485, 311] on link "[PERSON_NAME]" at bounding box center [499, 316] width 67 height 11
click at [350, 311] on link "[PERSON_NAME]" at bounding box center [379, 316] width 67 height 11
click at [248, 311] on link "[PERSON_NAME]" at bounding box center [258, 316] width 67 height 11
click at [592, 280] on button at bounding box center [594, 285] width 11 height 11
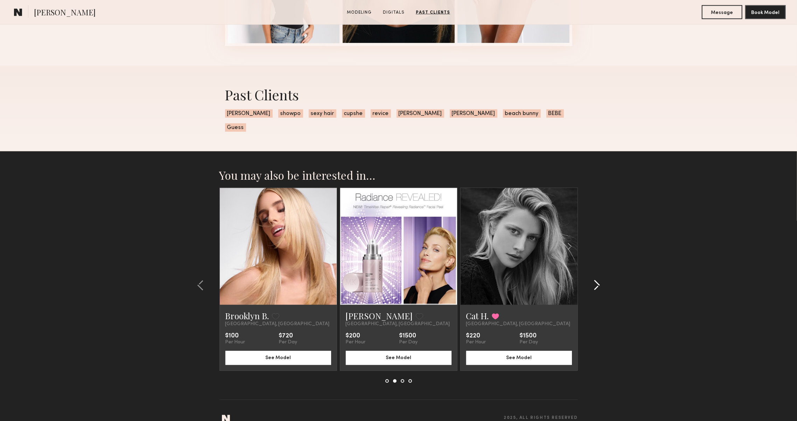
click at [592, 280] on button at bounding box center [594, 285] width 11 height 11
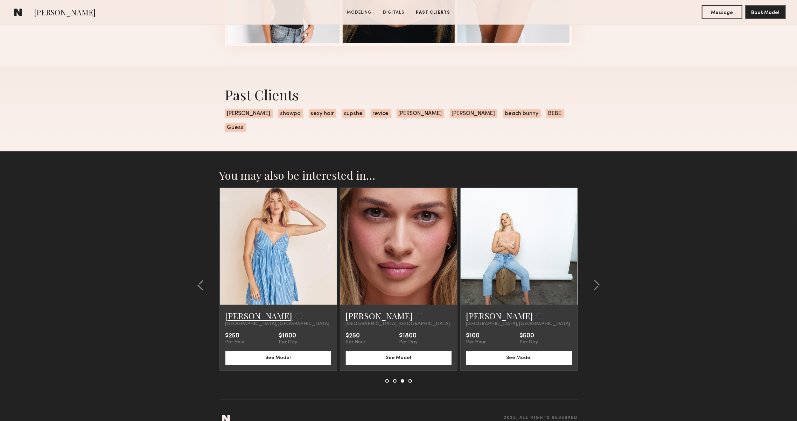
click at [251, 311] on link "[PERSON_NAME]" at bounding box center [258, 316] width 67 height 11
click at [595, 280] on common-icon at bounding box center [596, 285] width 7 height 11
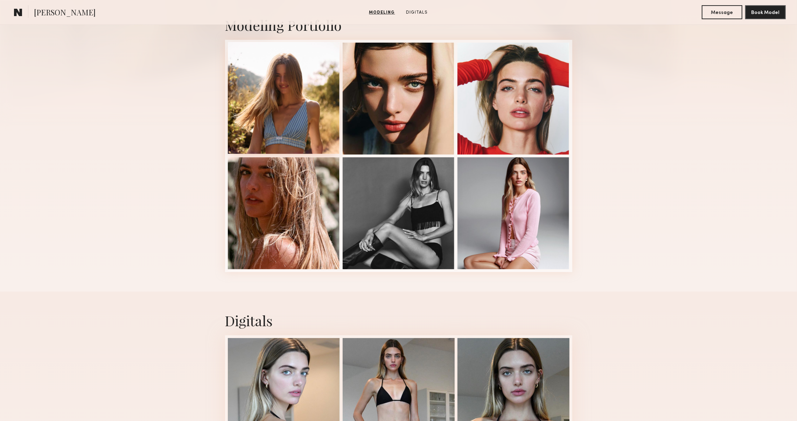
scroll to position [164, 0]
click at [307, 108] on div at bounding box center [284, 98] width 112 height 112
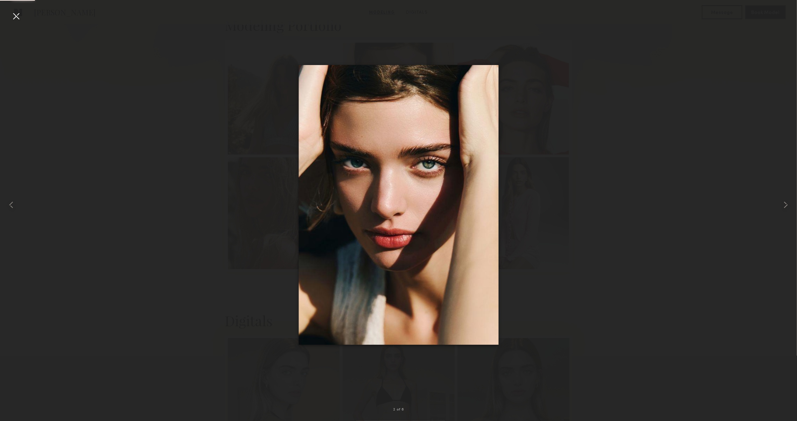
click at [144, 198] on div at bounding box center [398, 205] width 797 height 388
click at [14, 8] on nb-gallery-light "2 of 6" at bounding box center [398, 210] width 797 height 421
click at [16, 21] on div at bounding box center [15, 15] width 11 height 11
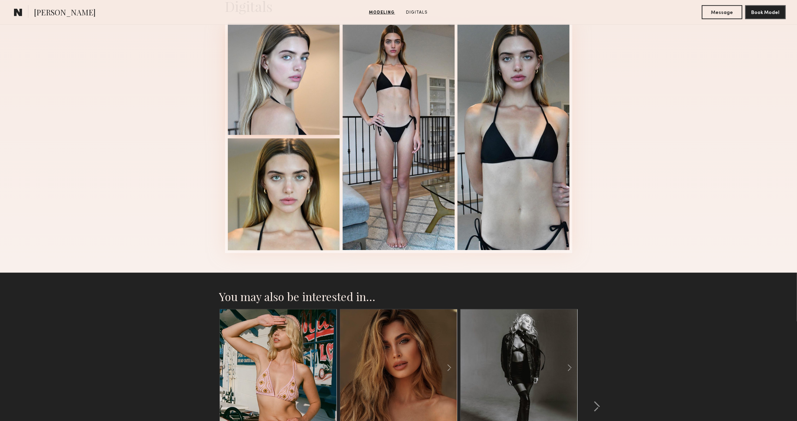
scroll to position [483, 0]
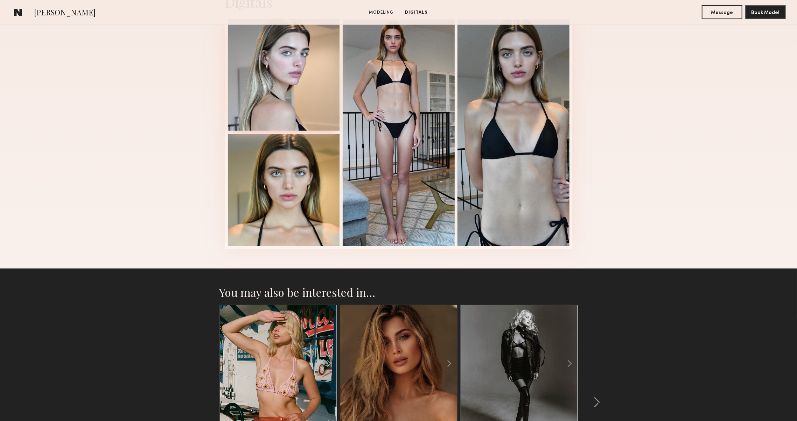
click at [282, 80] on div at bounding box center [284, 75] width 112 height 112
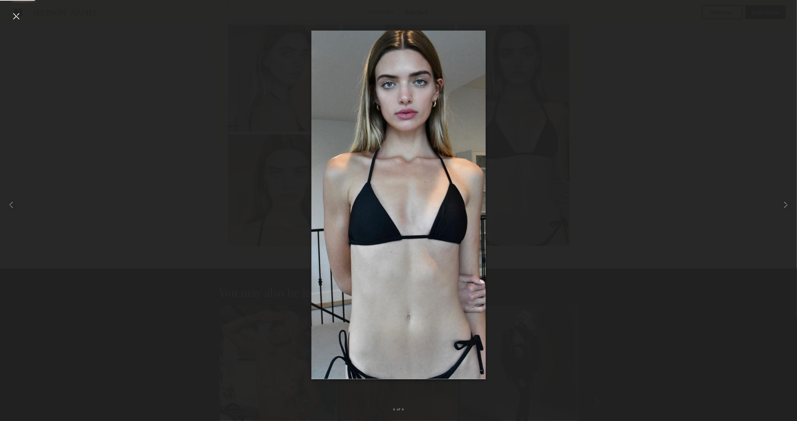
click at [12, 12] on div at bounding box center [15, 15] width 11 height 11
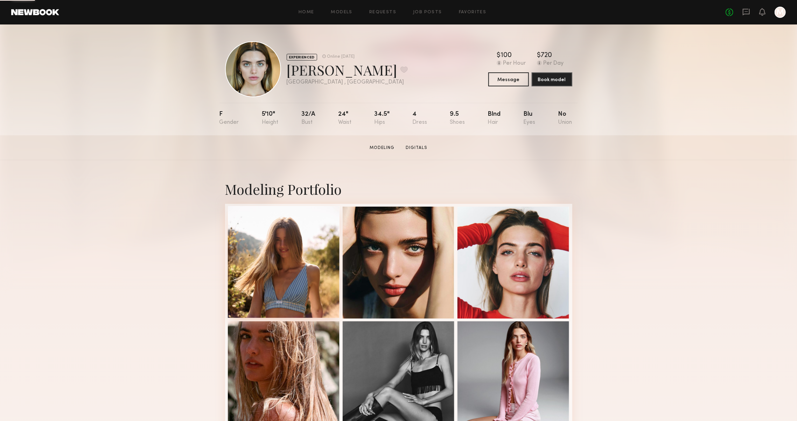
scroll to position [0, 0]
click at [248, 266] on div at bounding box center [284, 262] width 112 height 112
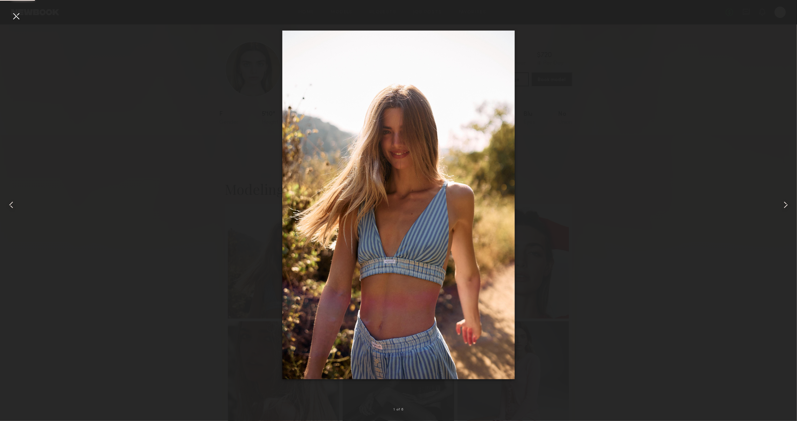
click at [782, 209] on common-icon at bounding box center [785, 204] width 11 height 11
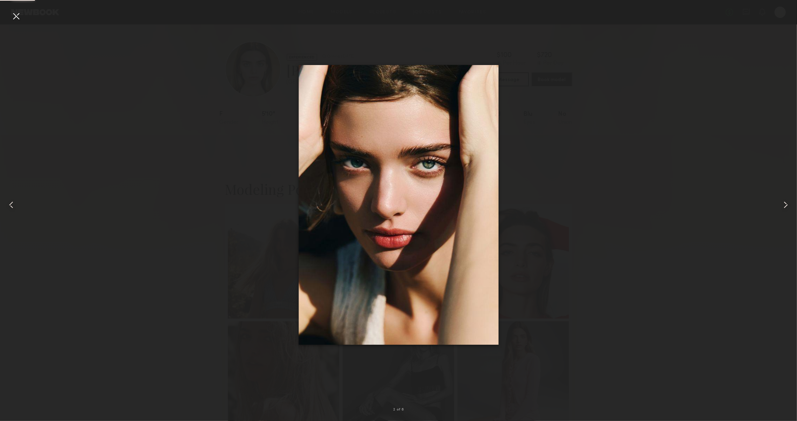
click at [782, 209] on common-icon at bounding box center [785, 204] width 11 height 11
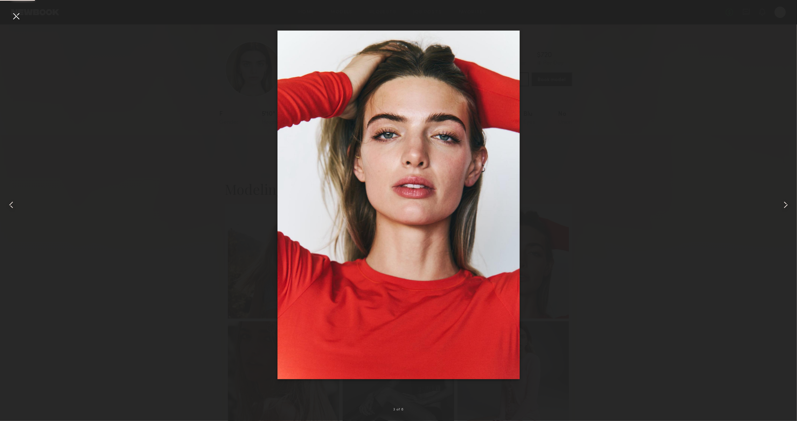
click at [782, 209] on common-icon at bounding box center [785, 204] width 11 height 11
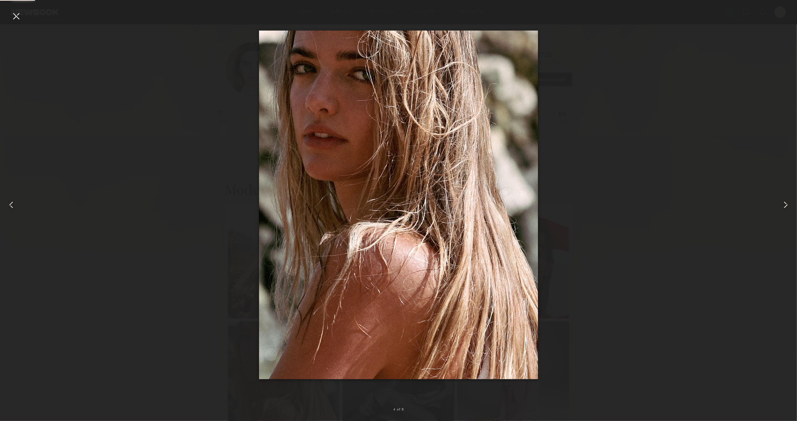
click at [782, 209] on common-icon at bounding box center [785, 204] width 11 height 11
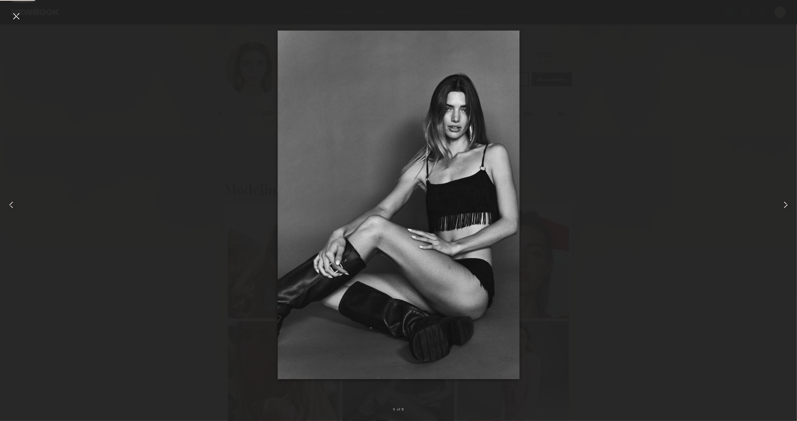
click at [782, 209] on common-icon at bounding box center [785, 204] width 11 height 11
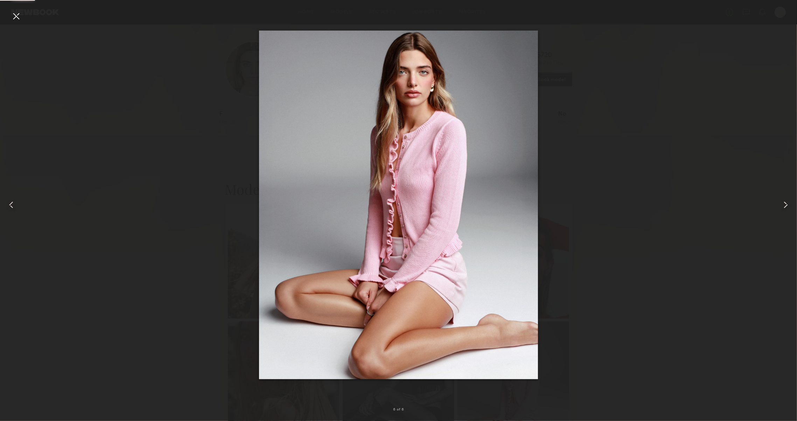
click at [16, 19] on div at bounding box center [15, 15] width 11 height 11
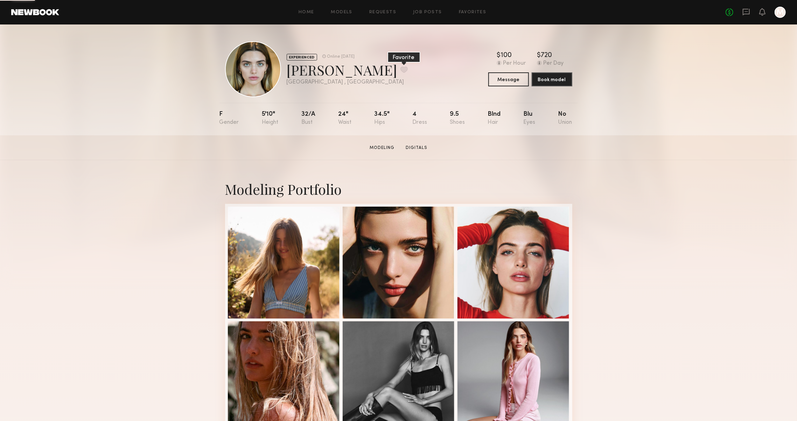
click at [400, 73] on button at bounding box center [403, 69] width 7 height 6
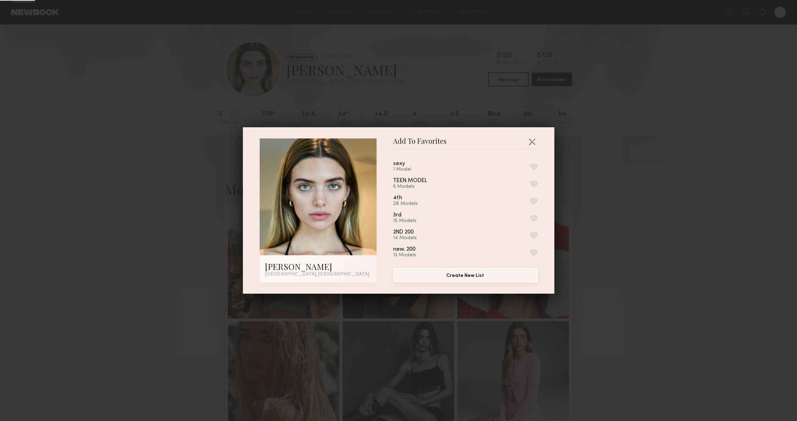
click at [483, 274] on button "Create New List" at bounding box center [465, 275] width 144 height 14
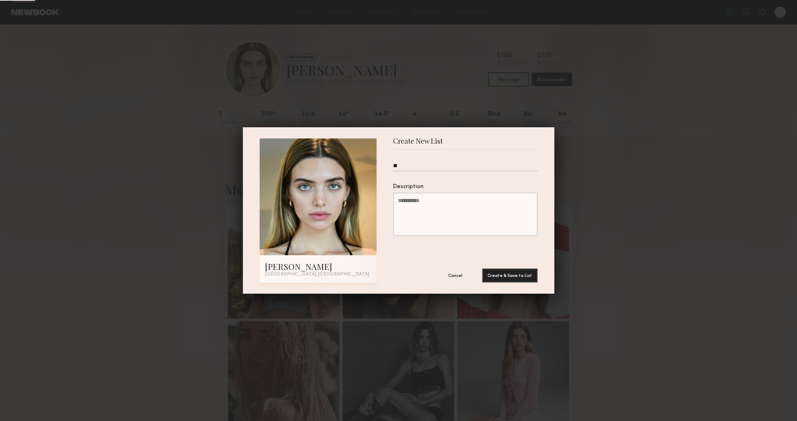
type input "*"
type input "**********"
click at [502, 271] on button "Create & Save to List" at bounding box center [509, 275] width 55 height 14
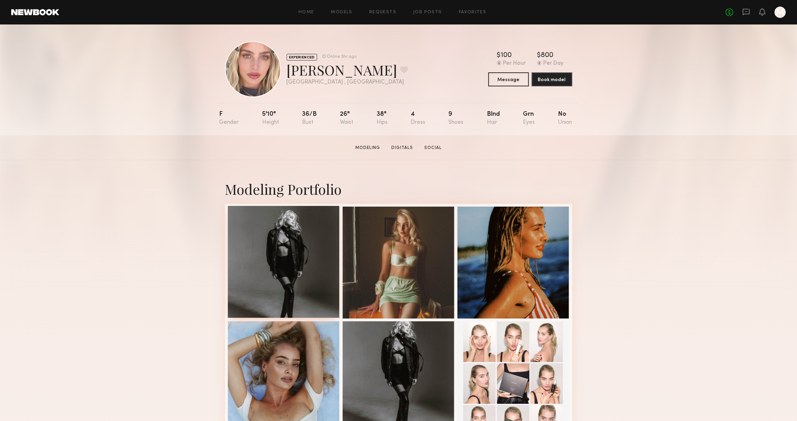
click at [319, 241] on div at bounding box center [284, 262] width 112 height 112
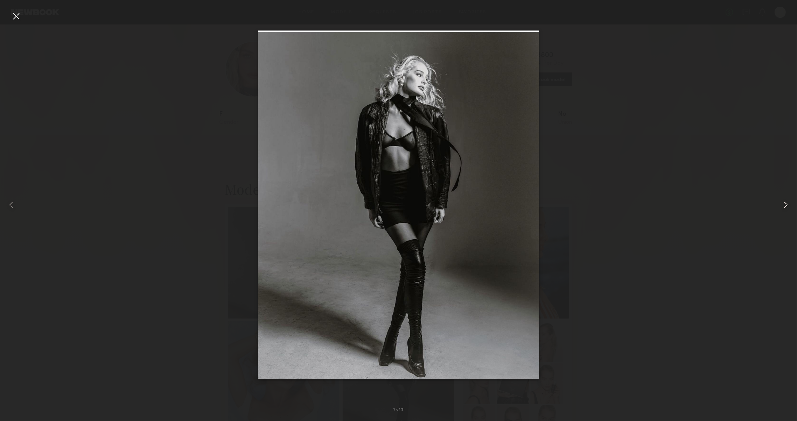
click at [792, 202] on div at bounding box center [781, 205] width 32 height 388
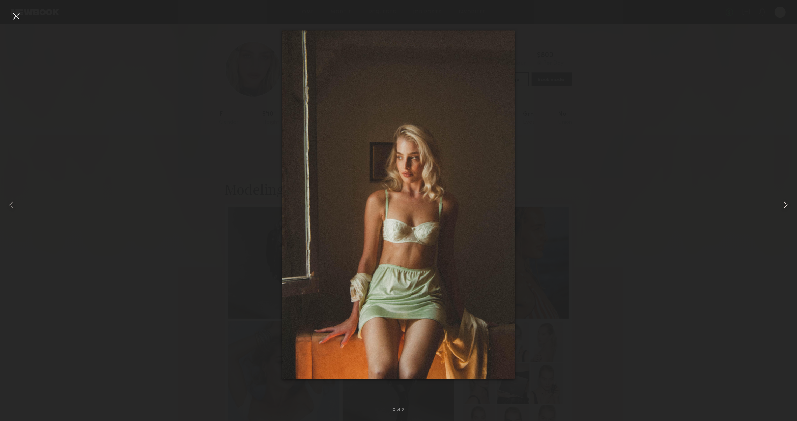
click at [792, 202] on div at bounding box center [781, 205] width 32 height 388
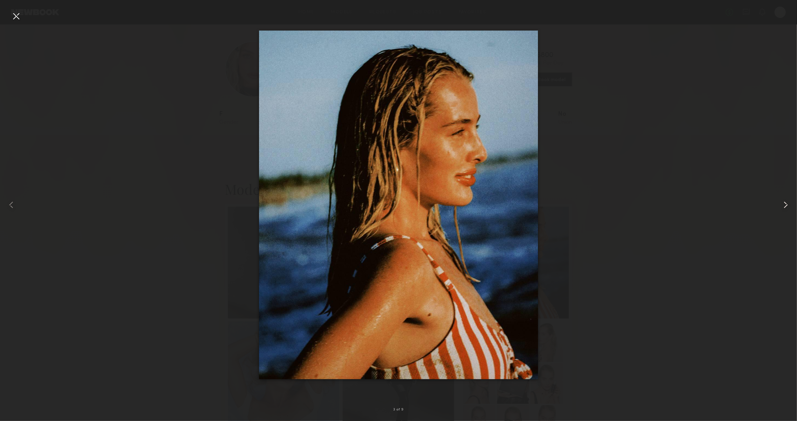
click at [792, 202] on div at bounding box center [781, 205] width 32 height 388
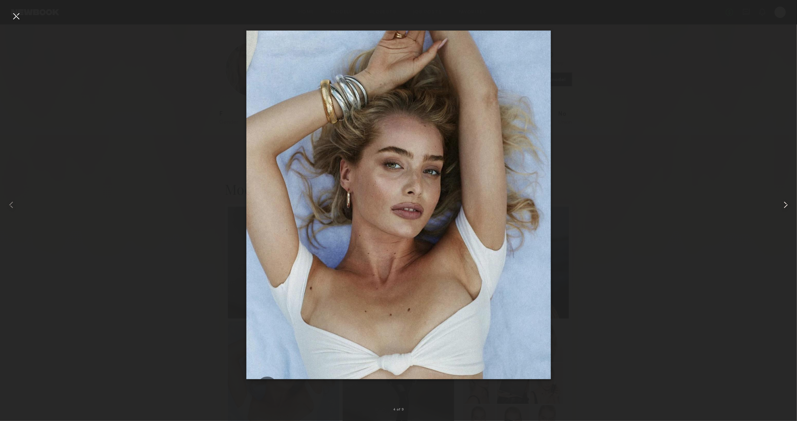
click at [790, 203] on common-icon at bounding box center [785, 204] width 11 height 11
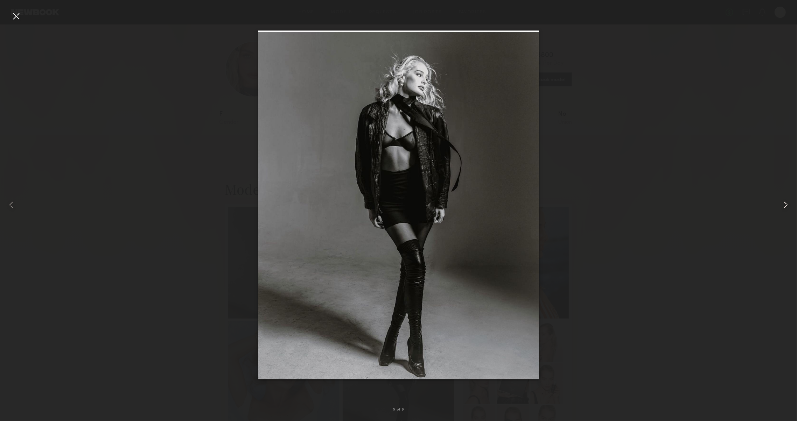
click at [790, 203] on common-icon at bounding box center [785, 204] width 11 height 11
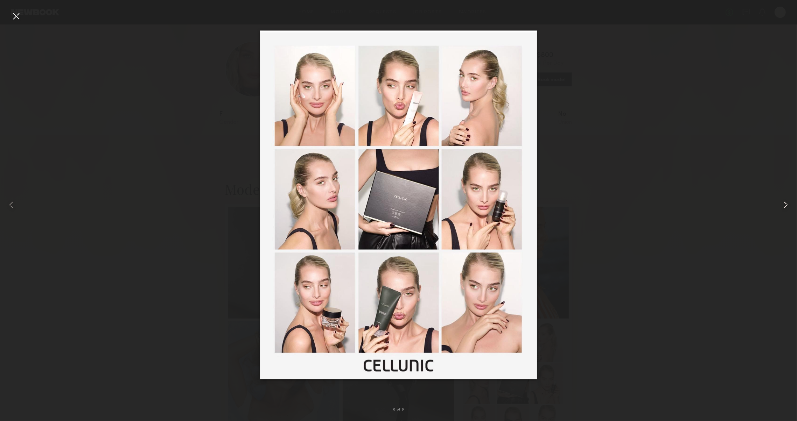
click at [790, 203] on common-icon at bounding box center [785, 204] width 11 height 11
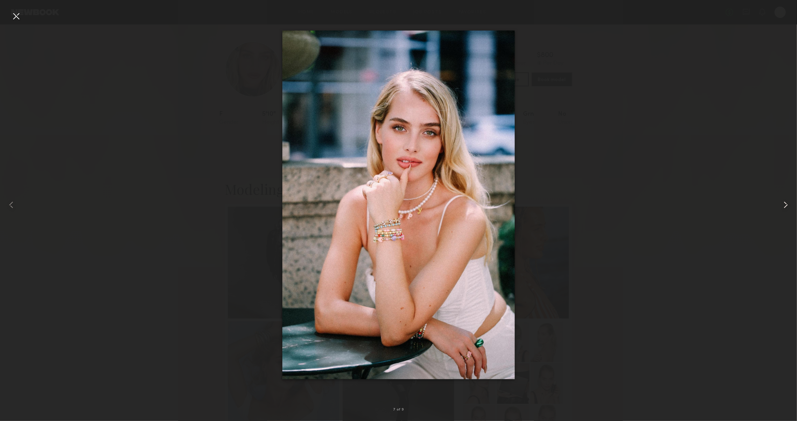
click at [790, 203] on common-icon at bounding box center [785, 204] width 11 height 11
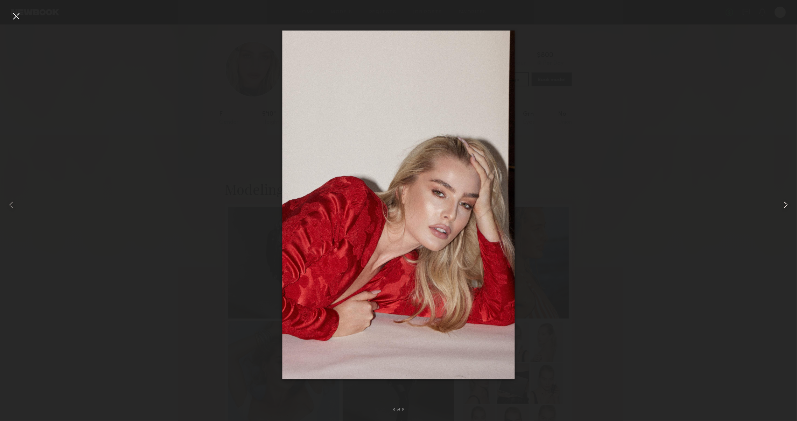
click at [790, 203] on common-icon at bounding box center [785, 204] width 11 height 11
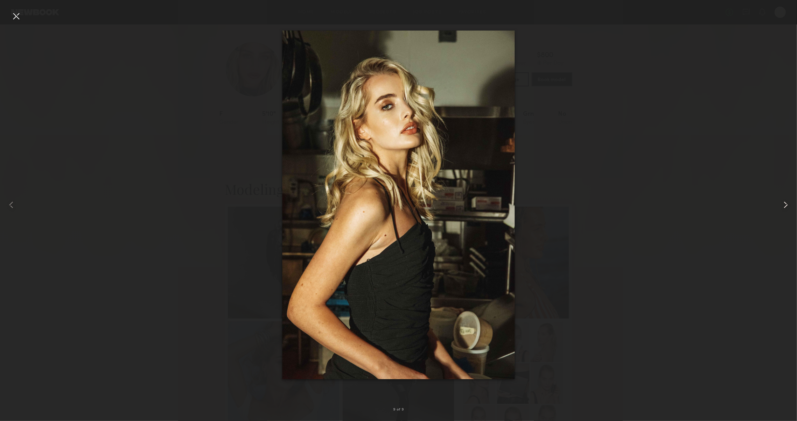
click at [790, 203] on common-icon at bounding box center [785, 204] width 11 height 11
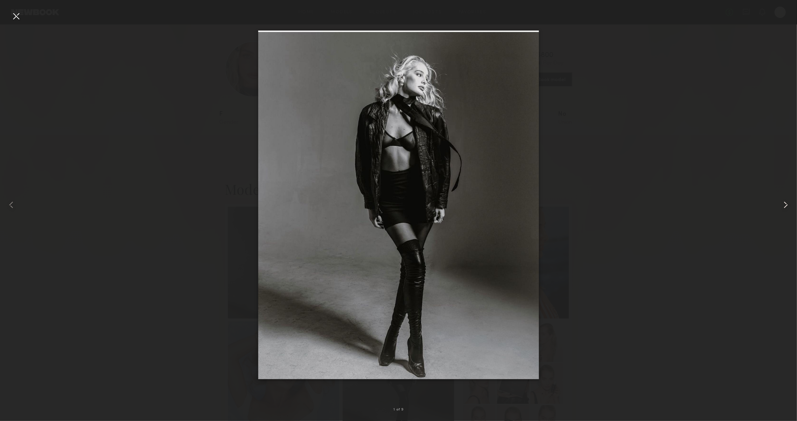
click at [790, 203] on common-icon at bounding box center [785, 204] width 11 height 11
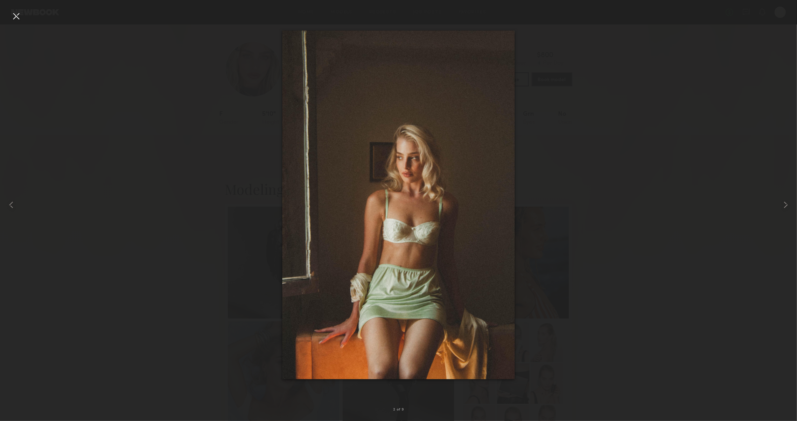
click at [19, 19] on div at bounding box center [15, 15] width 11 height 11
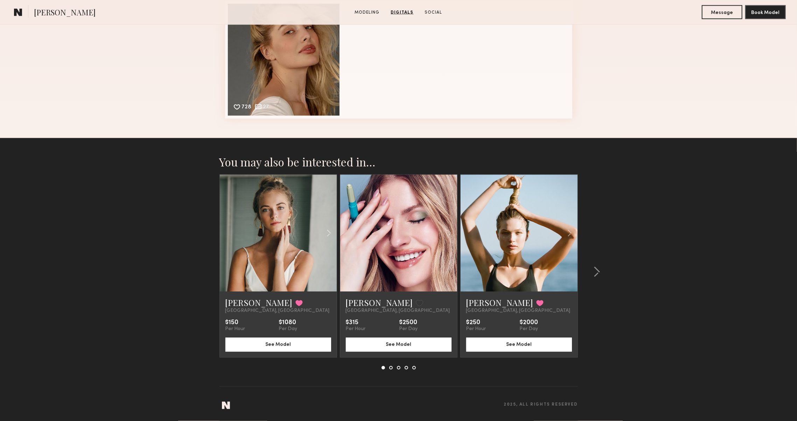
scroll to position [916, 0]
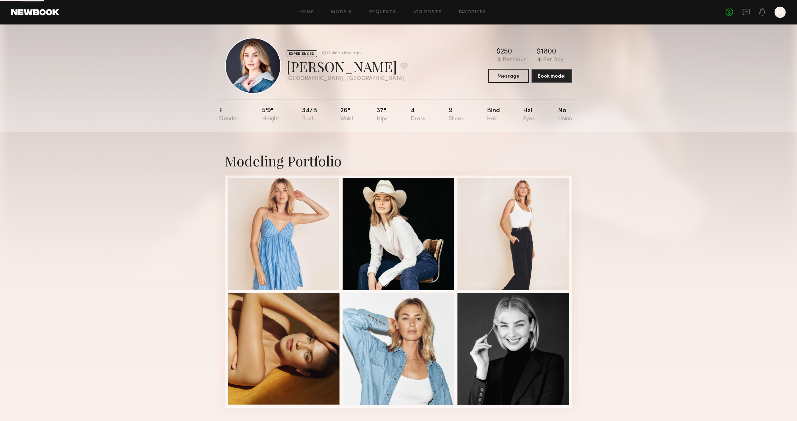
scroll to position [5, 0]
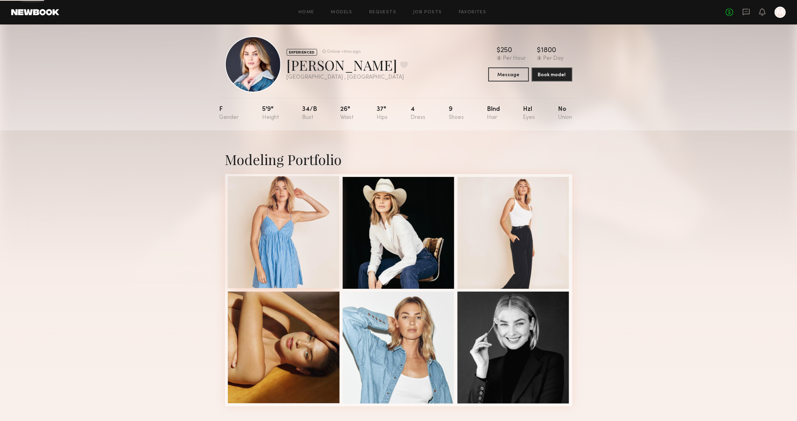
click at [290, 240] on div at bounding box center [284, 232] width 112 height 112
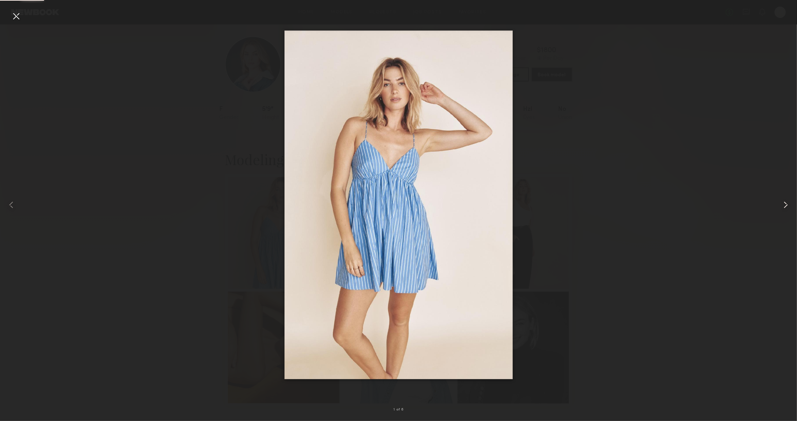
click at [784, 204] on common-icon at bounding box center [785, 204] width 11 height 11
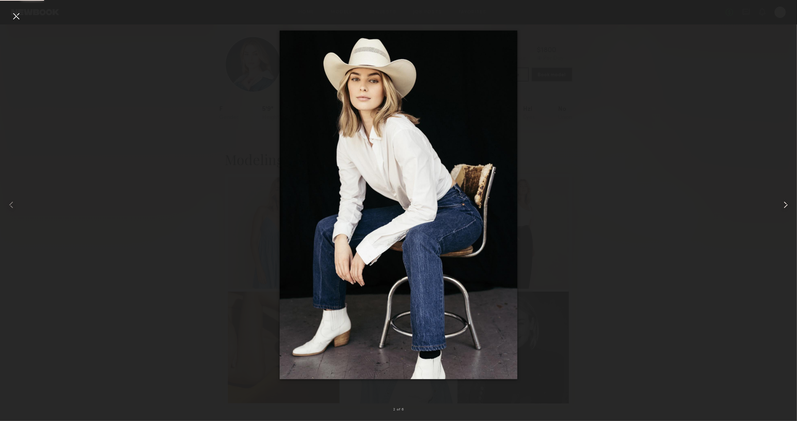
click at [784, 204] on common-icon at bounding box center [785, 204] width 11 height 11
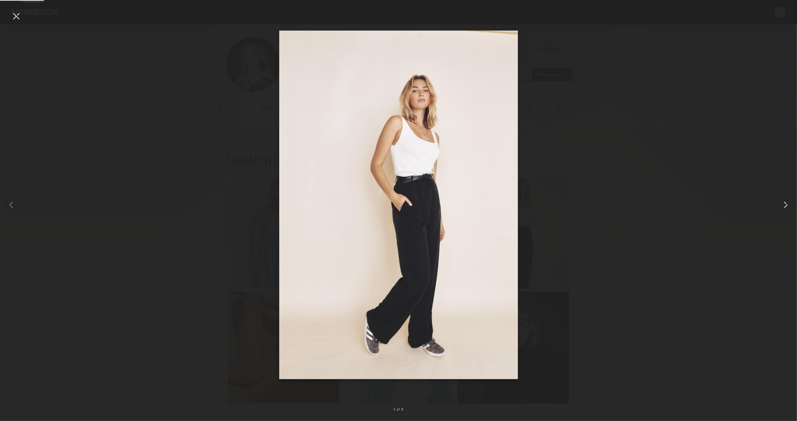
click at [784, 204] on common-icon at bounding box center [785, 204] width 11 height 11
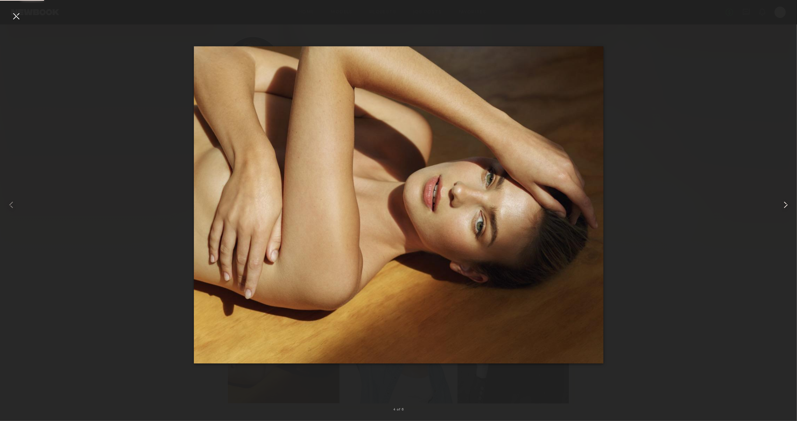
click at [784, 204] on common-icon at bounding box center [785, 204] width 11 height 11
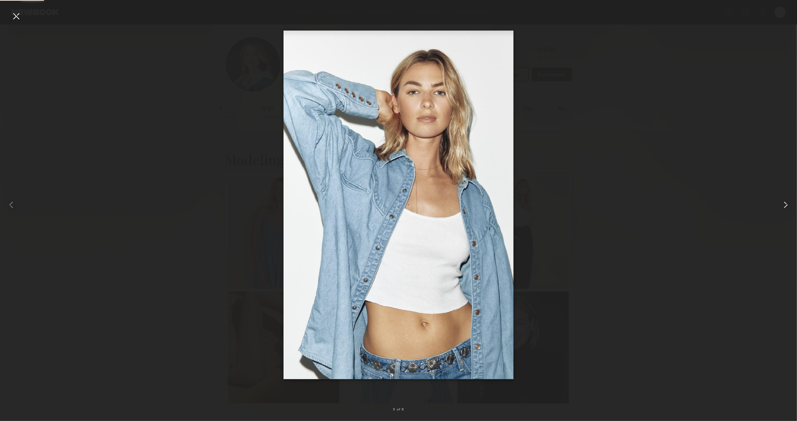
click at [784, 204] on common-icon at bounding box center [785, 204] width 11 height 11
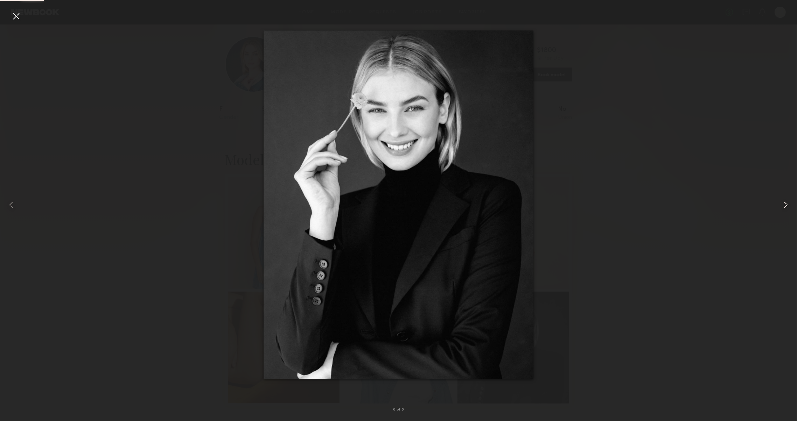
click at [784, 204] on common-icon at bounding box center [785, 204] width 11 height 11
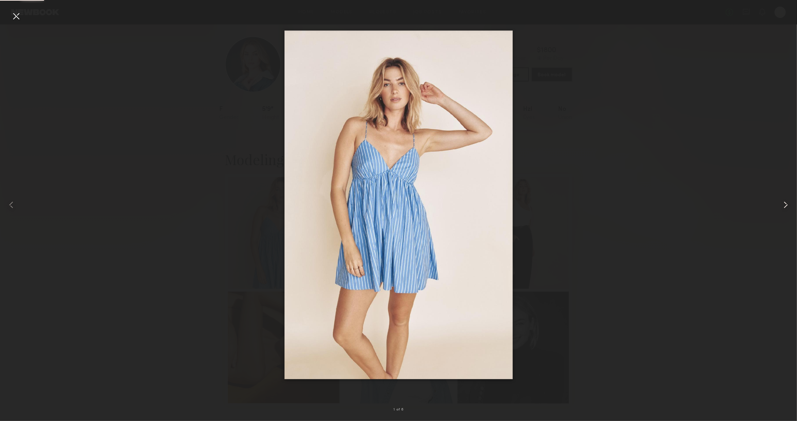
click at [784, 204] on common-icon at bounding box center [785, 204] width 11 height 11
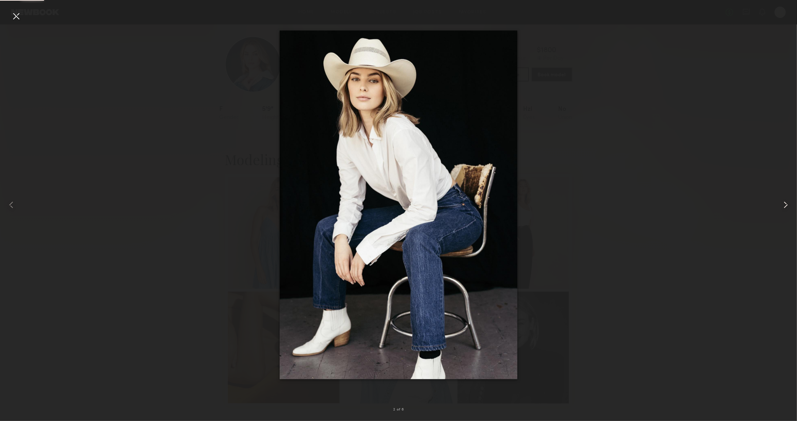
click at [784, 204] on common-icon at bounding box center [785, 204] width 11 height 11
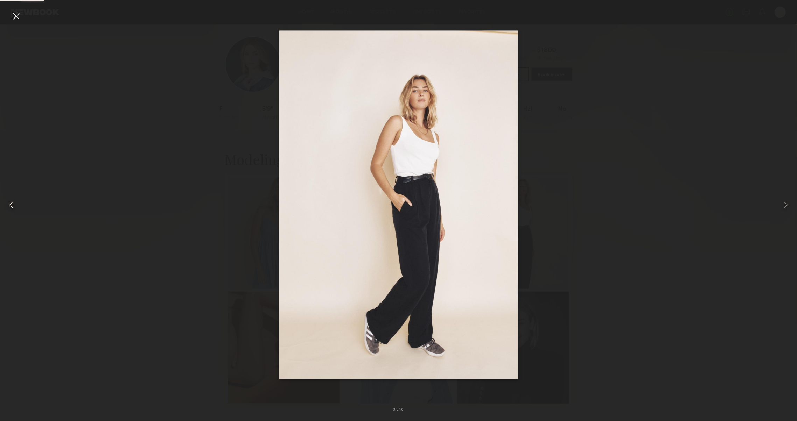
click at [26, 13] on div at bounding box center [16, 205] width 32 height 388
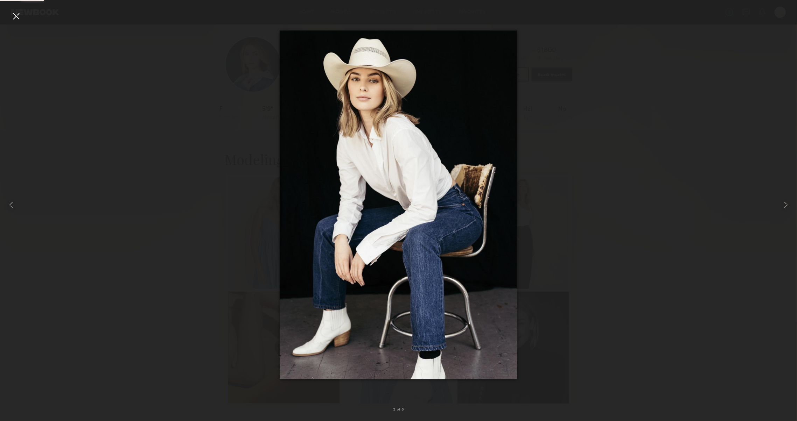
click at [19, 16] on div at bounding box center [15, 15] width 11 height 11
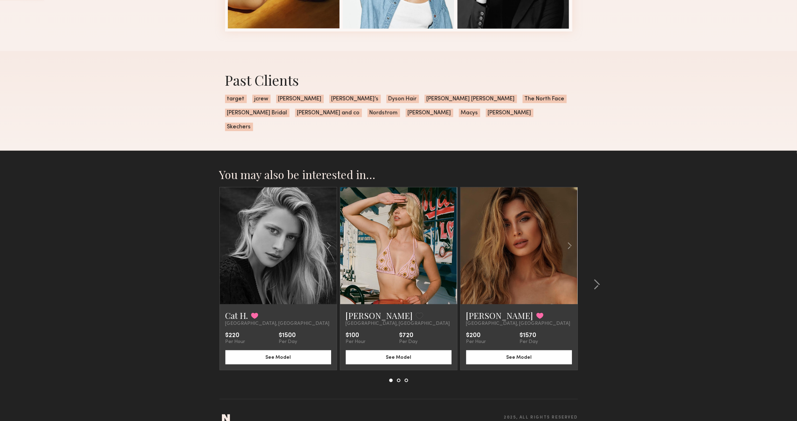
scroll to position [379, 0]
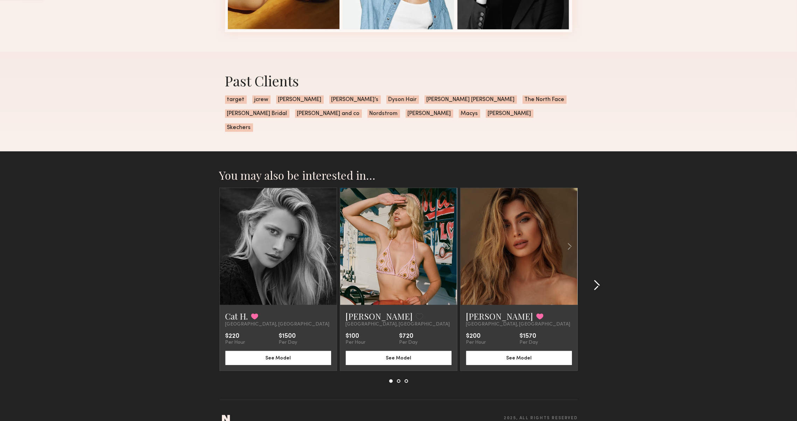
click at [596, 280] on common-icon at bounding box center [596, 285] width 7 height 11
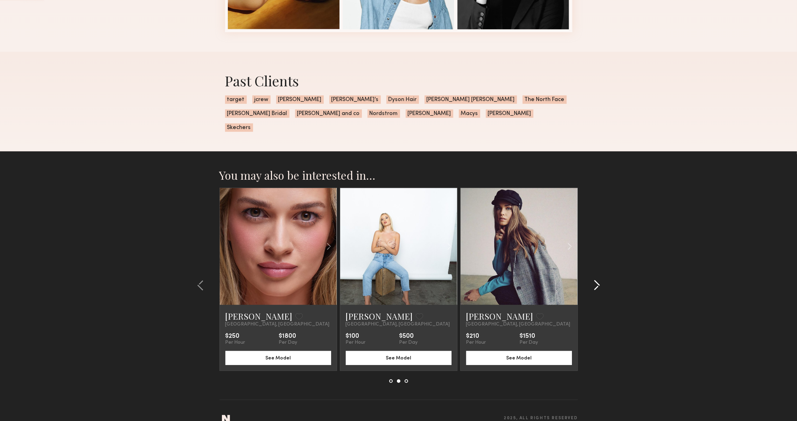
click at [596, 280] on common-icon at bounding box center [596, 285] width 7 height 11
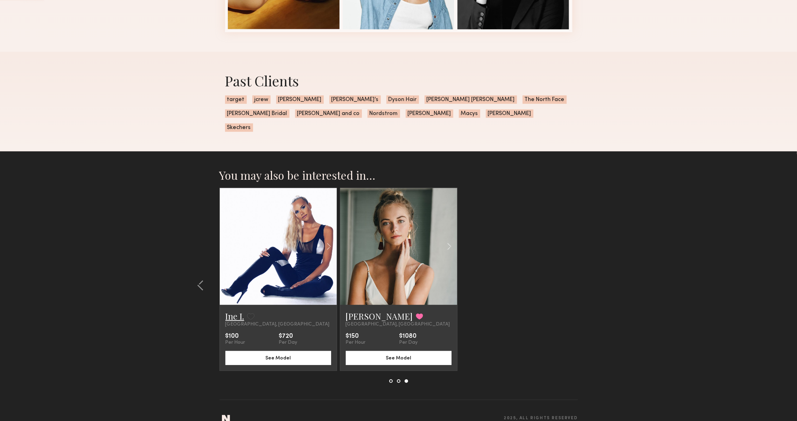
click at [232, 311] on link "Ine I." at bounding box center [234, 316] width 19 height 11
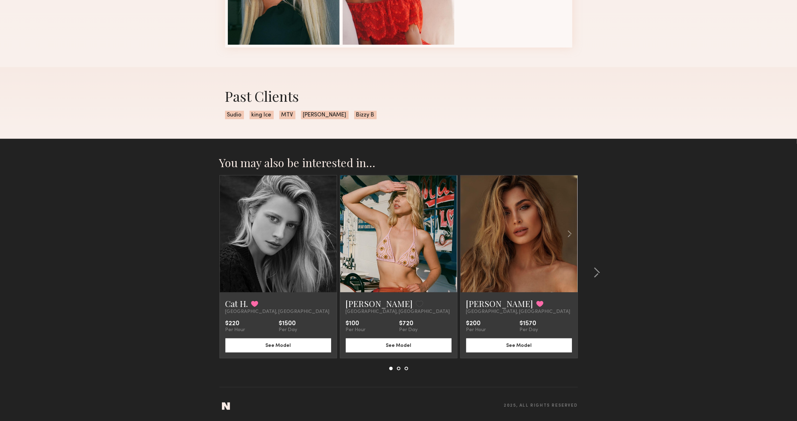
scroll to position [478, 0]
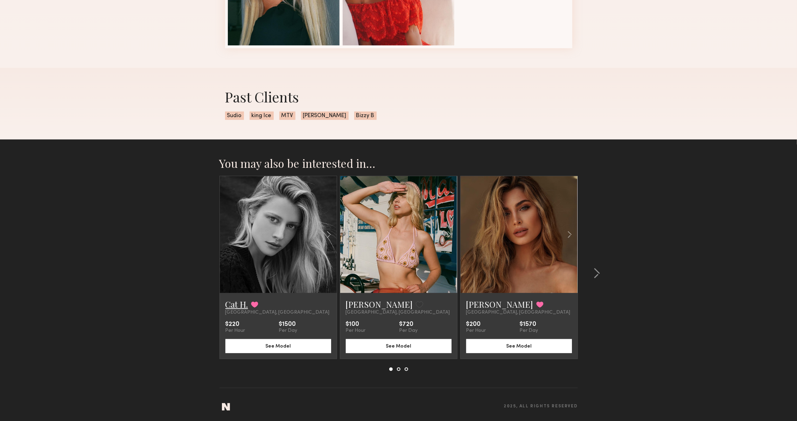
click at [227, 304] on link "Cat H." at bounding box center [236, 304] width 23 height 11
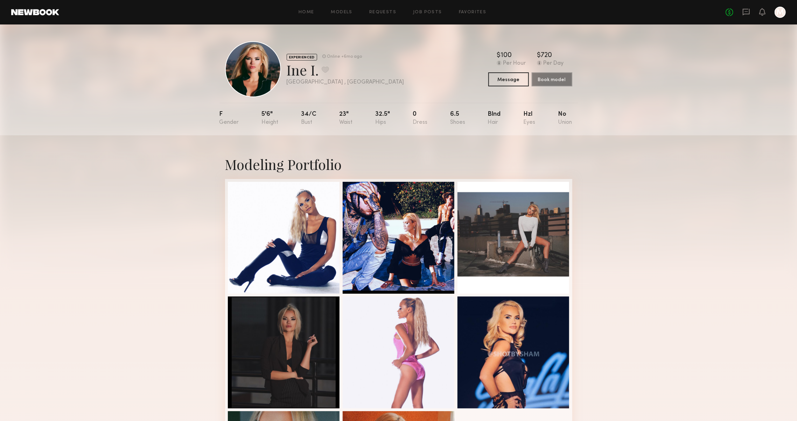
scroll to position [0, 0]
click at [736, 9] on div "No fees up to $5,000 M" at bounding box center [755, 12] width 60 height 11
click at [742, 9] on icon at bounding box center [746, 12] width 8 height 8
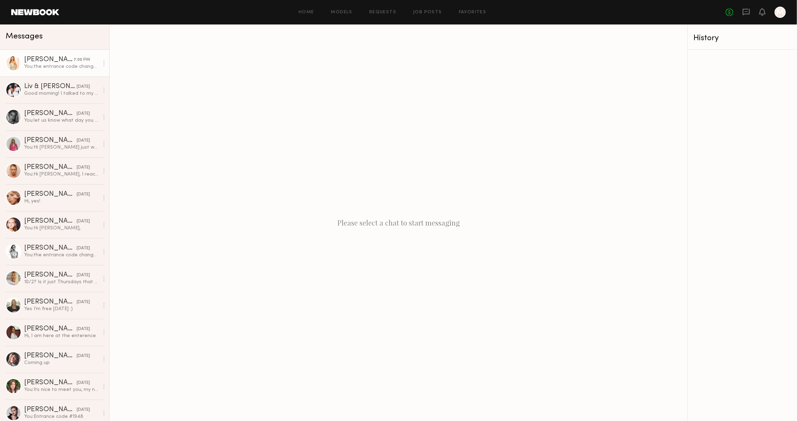
click at [48, 61] on div "Serena M." at bounding box center [48, 59] width 49 height 7
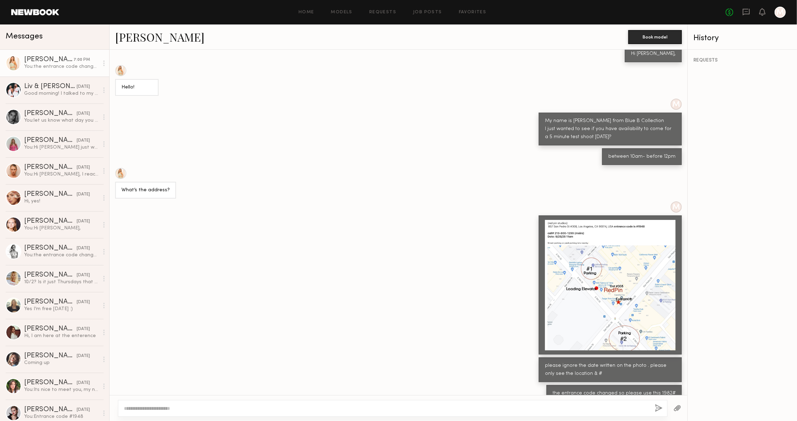
scroll to position [290, 0]
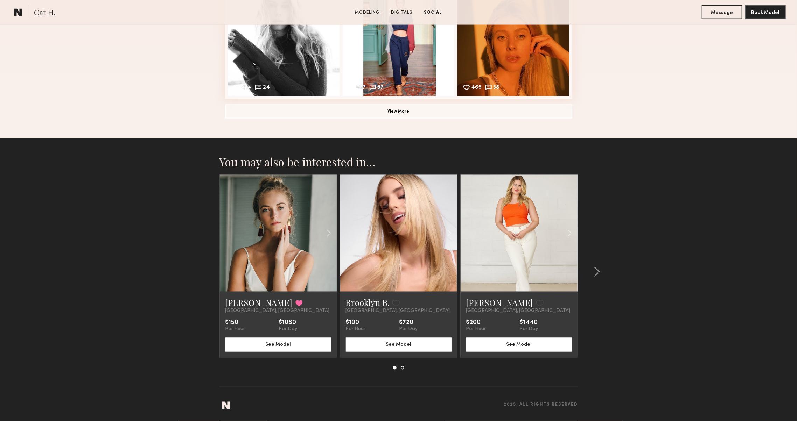
scroll to position [936, 0]
click at [311, 110] on button "View More" at bounding box center [398, 111] width 347 height 14
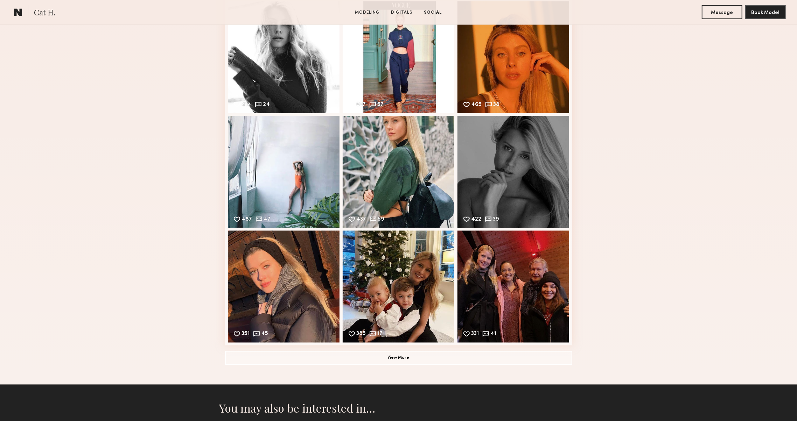
scroll to position [915, 0]
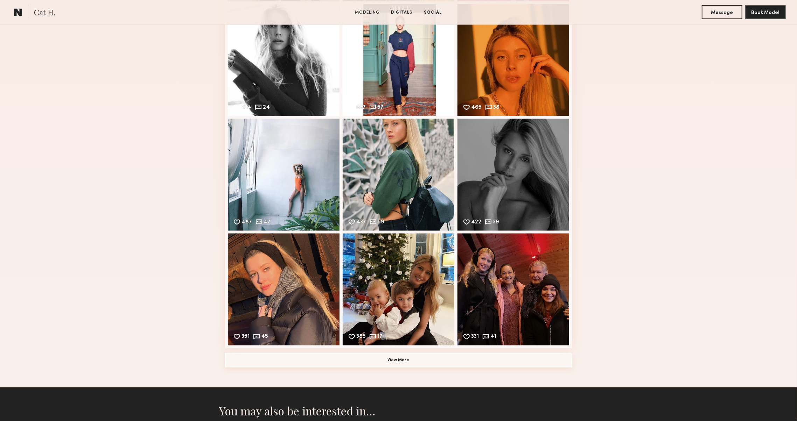
click at [277, 354] on common-button "View More" at bounding box center [398, 361] width 347 height 14
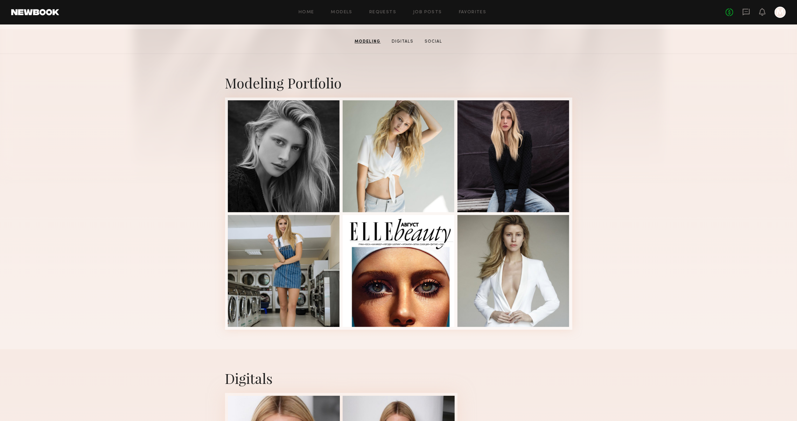
scroll to position [105, 0]
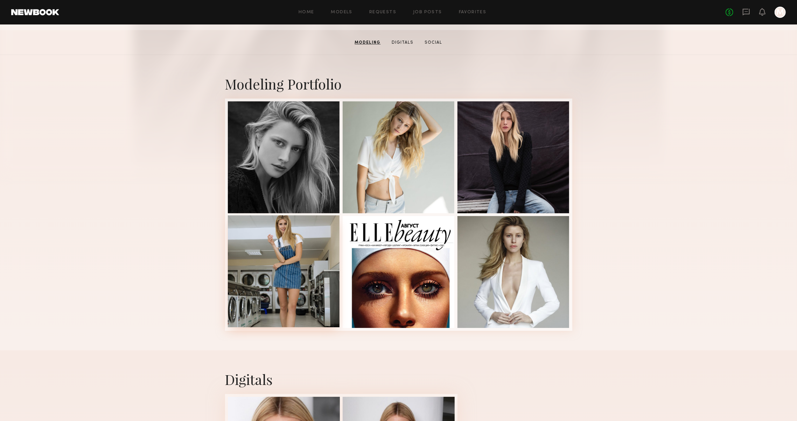
click at [245, 300] on div at bounding box center [284, 272] width 112 height 112
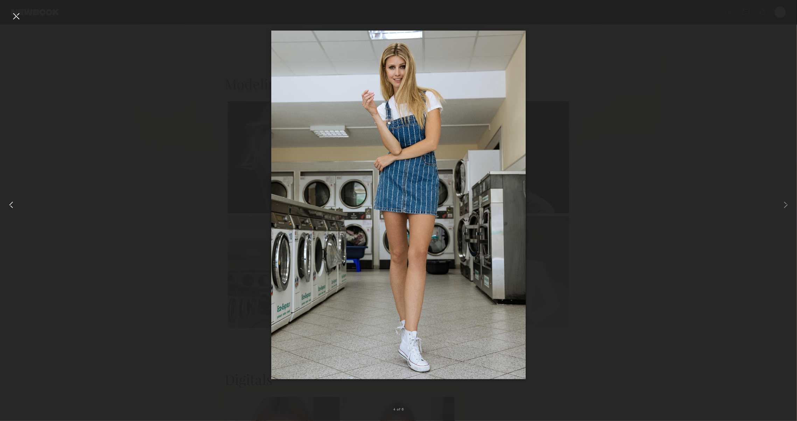
click at [18, 206] on div at bounding box center [16, 205] width 32 height 388
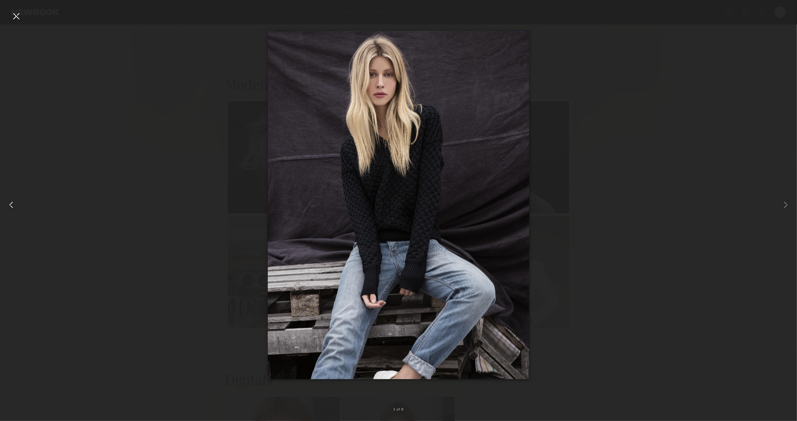
click at [18, 206] on div at bounding box center [16, 205] width 32 height 388
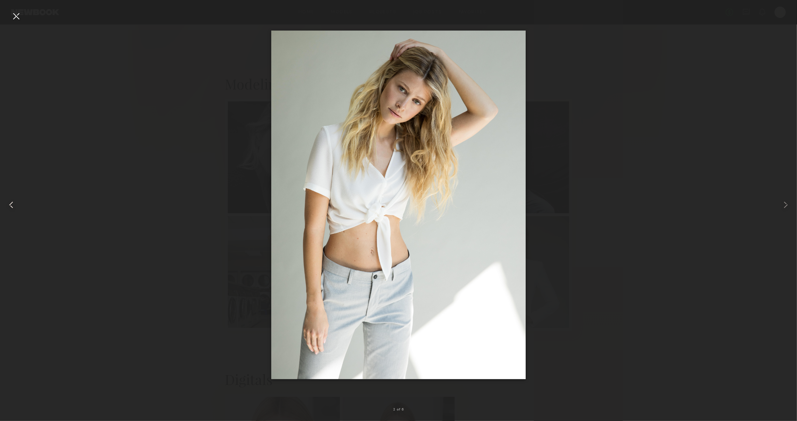
click at [18, 206] on div at bounding box center [16, 205] width 32 height 388
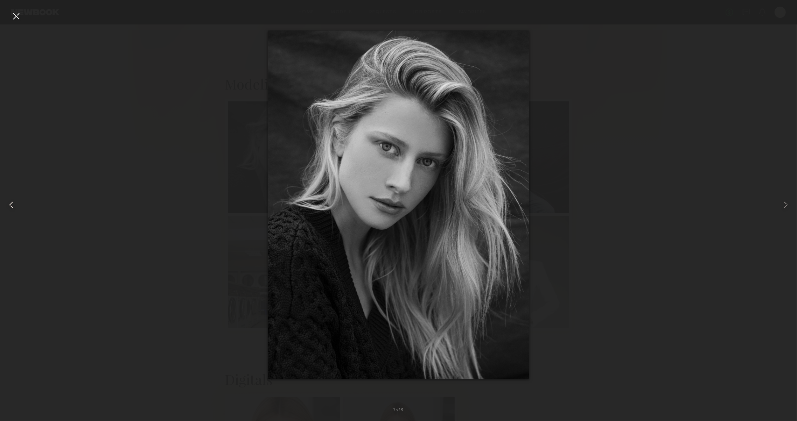
click at [18, 206] on div at bounding box center [16, 205] width 32 height 388
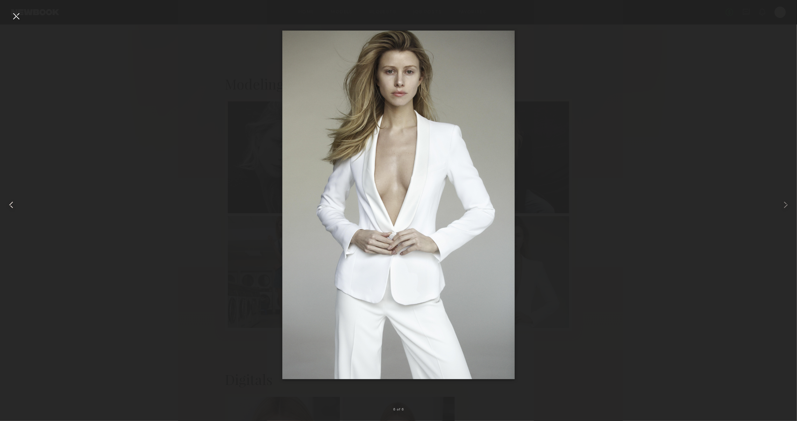
click at [17, 207] on div at bounding box center [16, 205] width 32 height 388
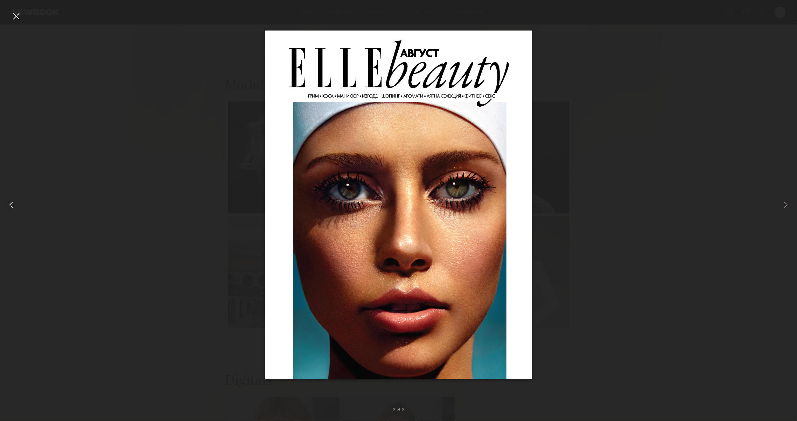
click at [17, 208] on div at bounding box center [16, 205] width 32 height 388
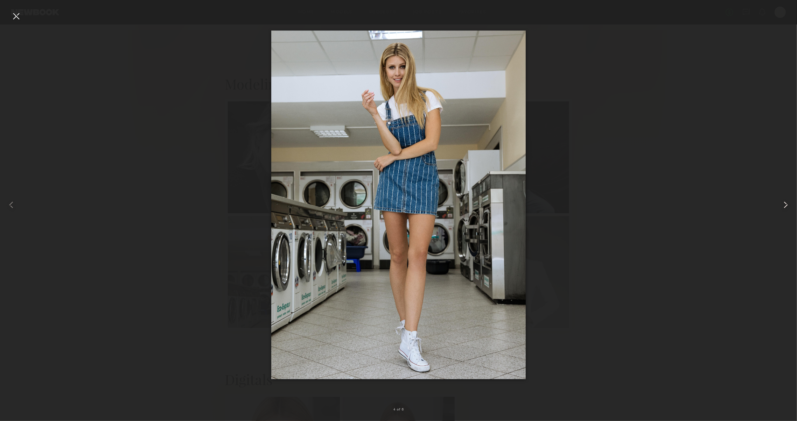
click at [784, 203] on common-icon at bounding box center [785, 204] width 11 height 11
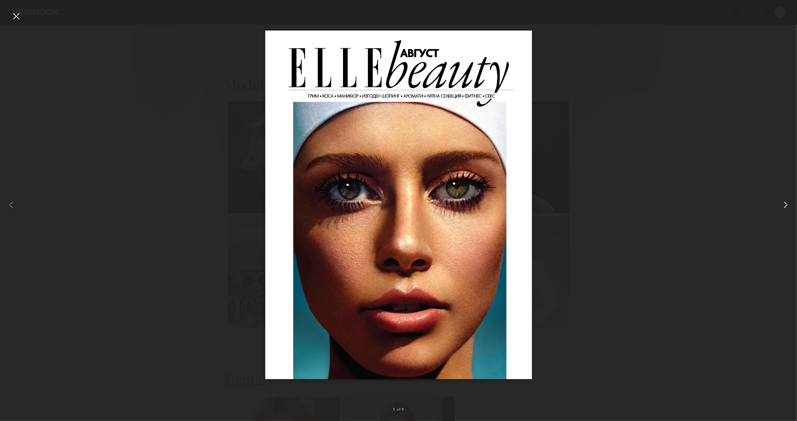
click at [787, 204] on common-icon at bounding box center [785, 204] width 11 height 11
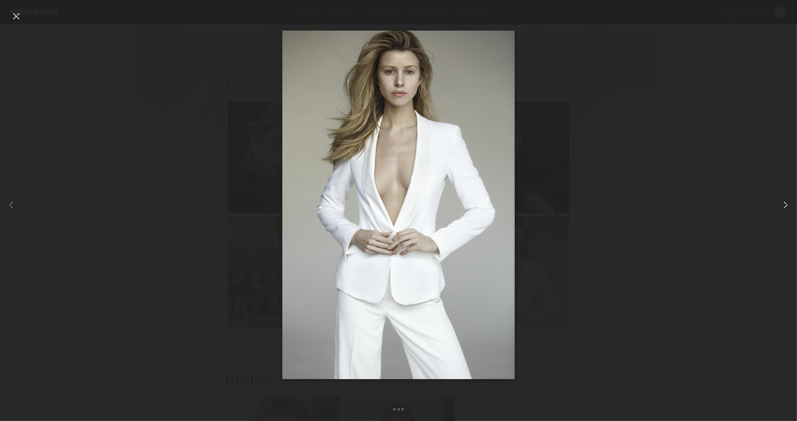
click at [787, 204] on common-icon at bounding box center [785, 204] width 11 height 11
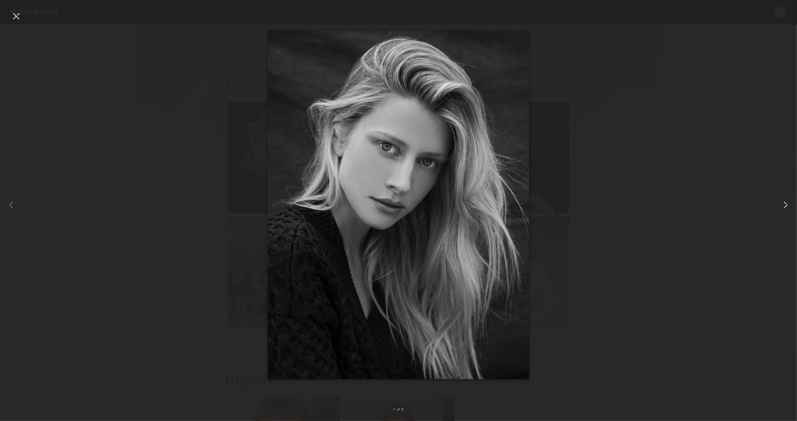
click at [787, 204] on common-icon at bounding box center [785, 204] width 11 height 11
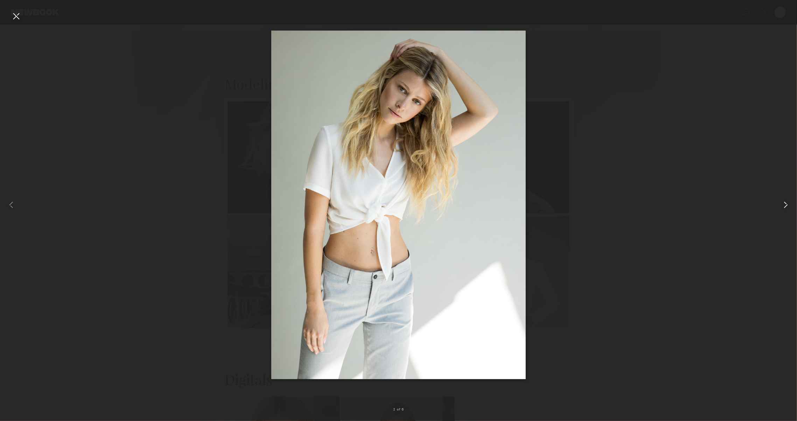
click at [787, 204] on common-icon at bounding box center [785, 204] width 11 height 11
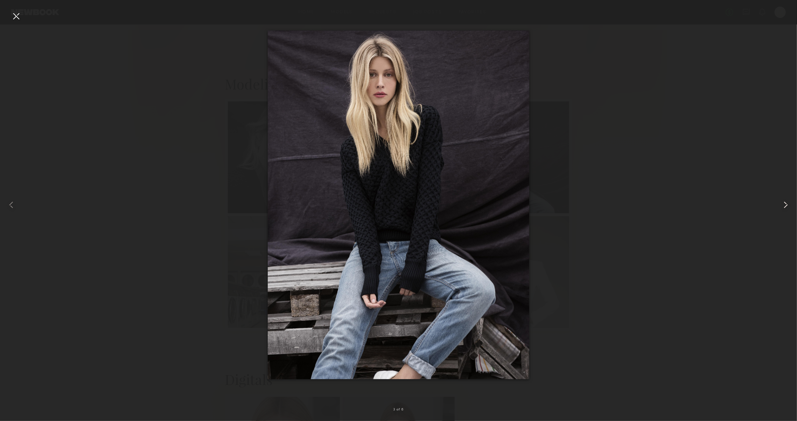
click at [787, 204] on common-icon at bounding box center [785, 204] width 11 height 11
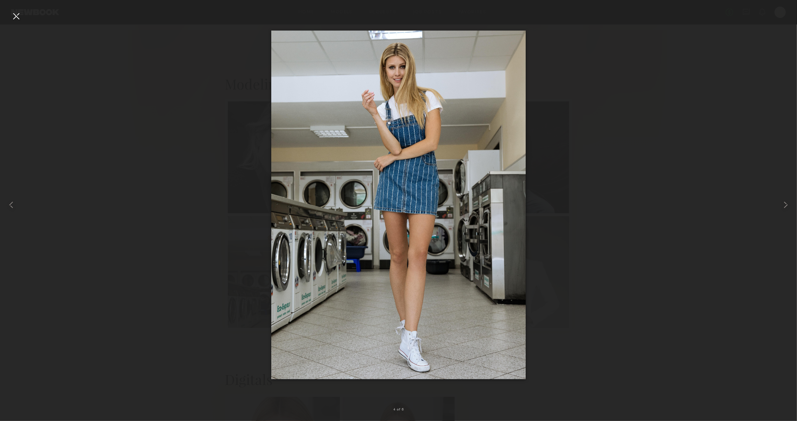
click at [626, 121] on div at bounding box center [398, 205] width 797 height 388
click at [597, 126] on div at bounding box center [398, 205] width 797 height 388
click at [14, 14] on div at bounding box center [15, 15] width 11 height 11
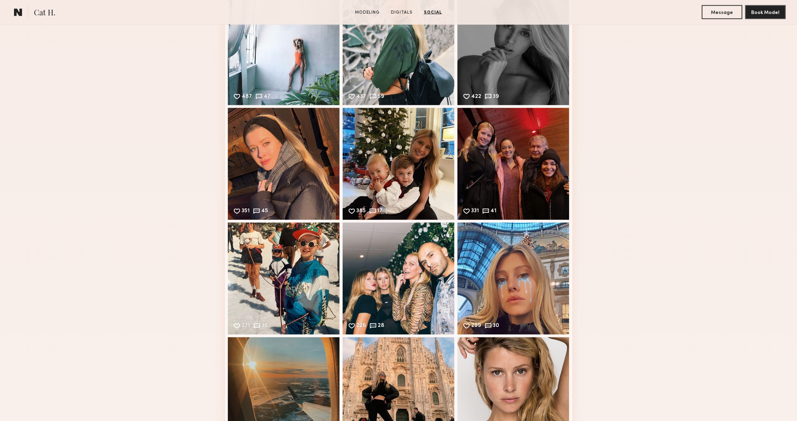
scroll to position [1089, 0]
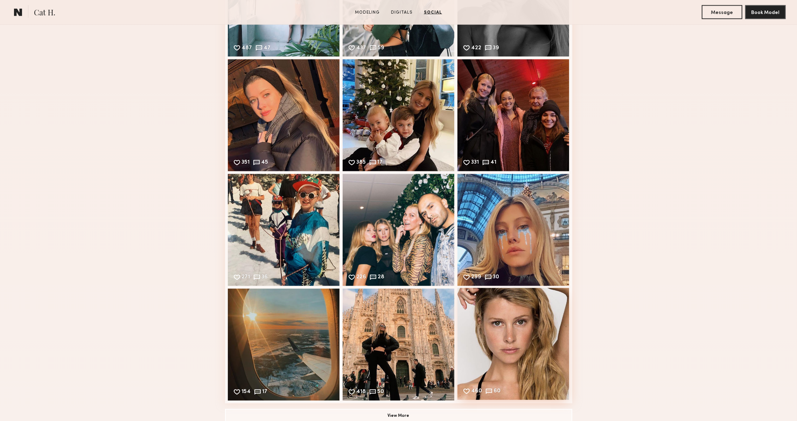
click at [508, 343] on div "460 60 Likes & comments displayed to show model’s engagement" at bounding box center [513, 344] width 112 height 112
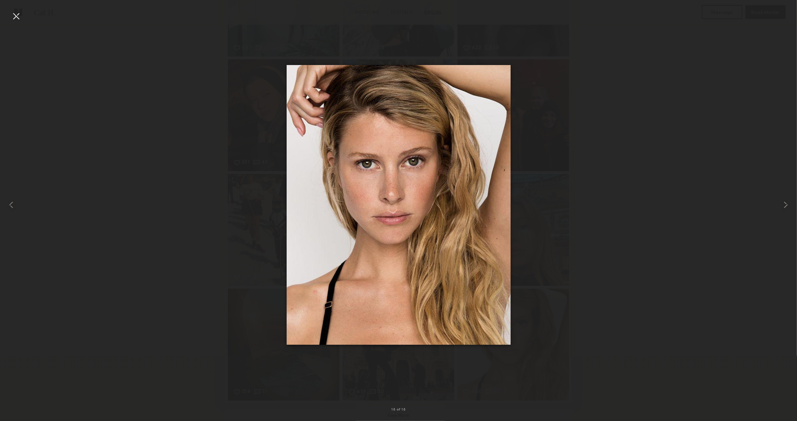
click at [14, 13] on div at bounding box center [15, 15] width 11 height 11
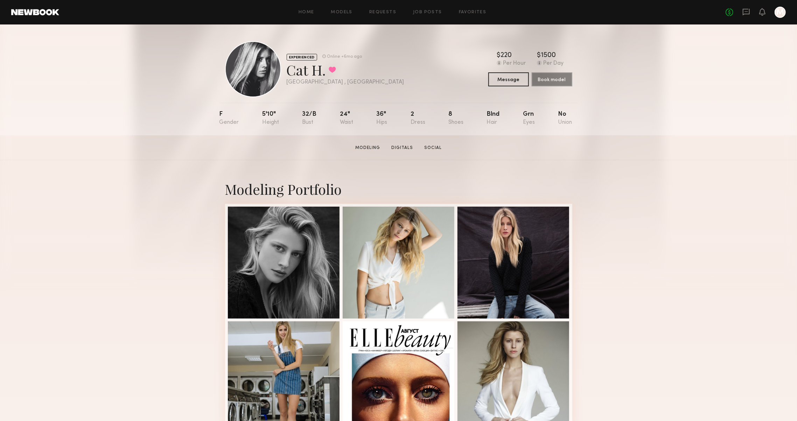
scroll to position [0, 0]
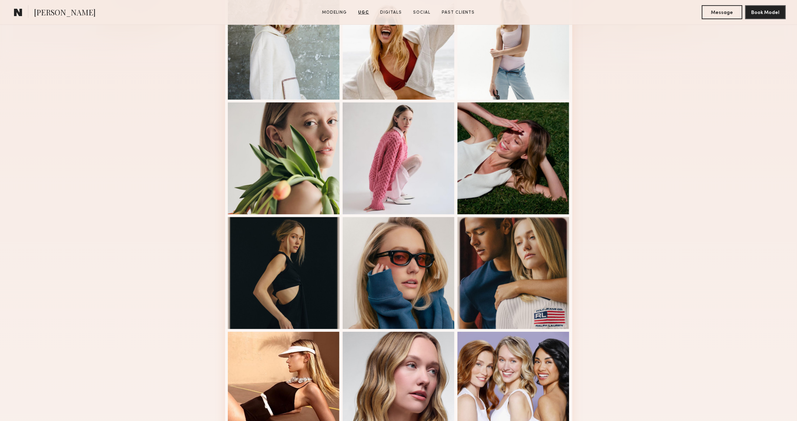
scroll to position [150, 0]
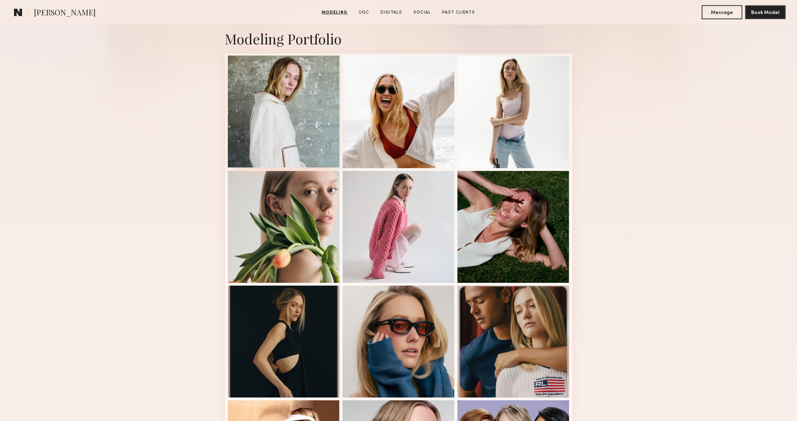
click at [273, 111] on div at bounding box center [284, 112] width 112 height 112
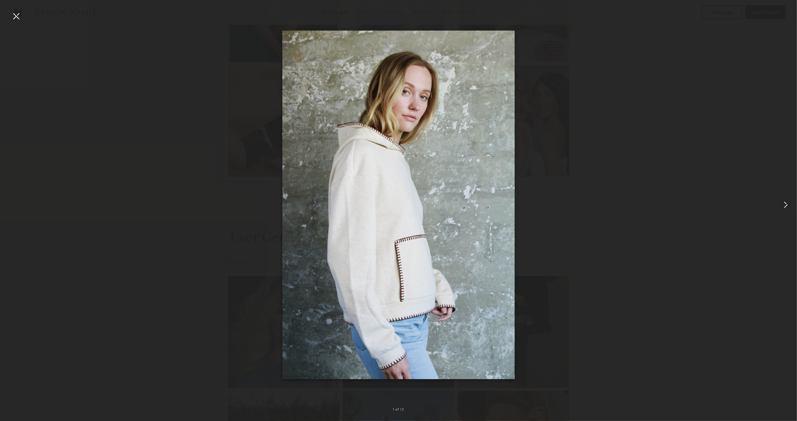
scroll to position [487, 0]
click at [787, 203] on common-icon at bounding box center [785, 204] width 11 height 11
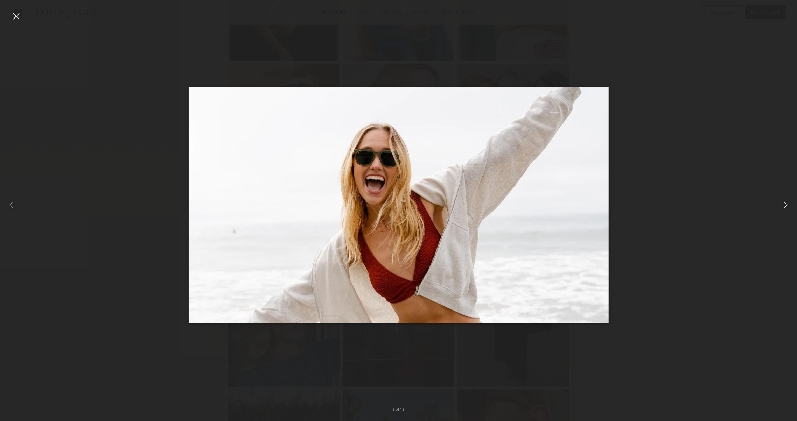
click at [787, 203] on common-icon at bounding box center [785, 204] width 11 height 11
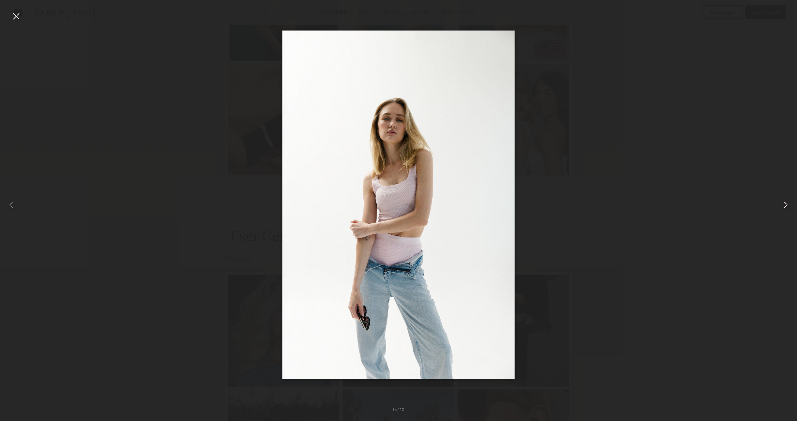
click at [787, 204] on common-icon at bounding box center [785, 204] width 11 height 11
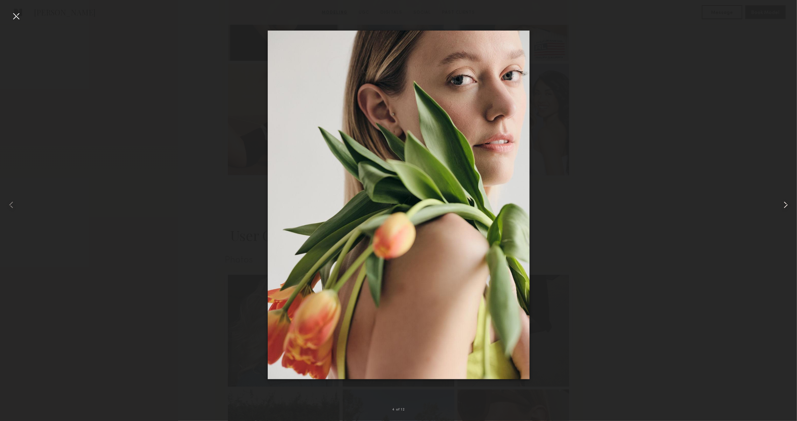
click at [787, 204] on common-icon at bounding box center [785, 204] width 11 height 11
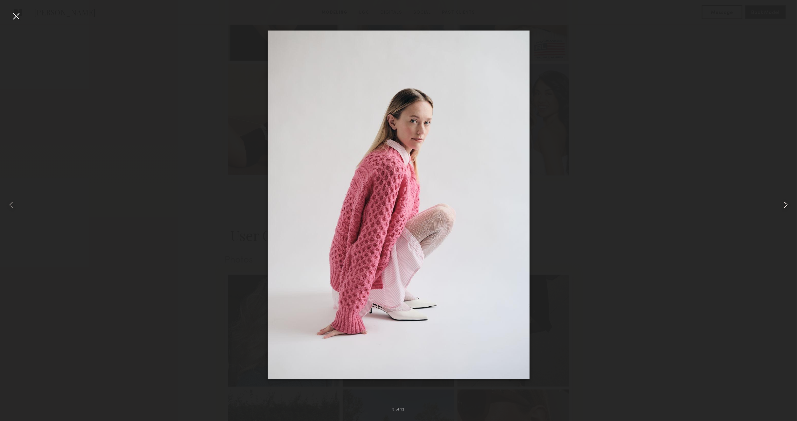
click at [787, 204] on common-icon at bounding box center [785, 204] width 11 height 11
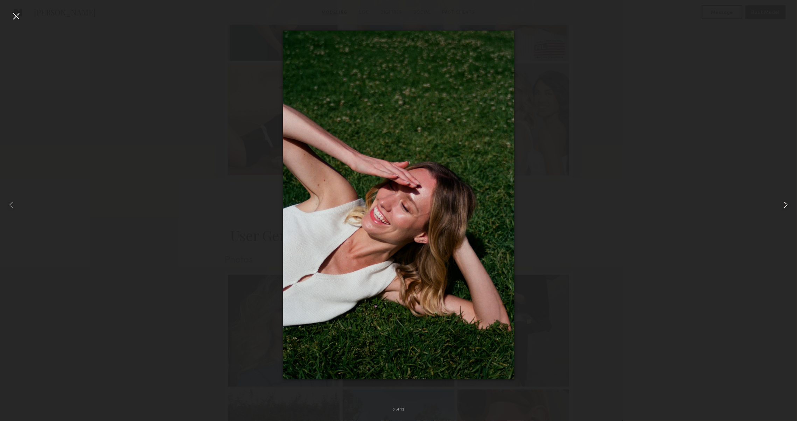
click at [787, 204] on common-icon at bounding box center [785, 204] width 11 height 11
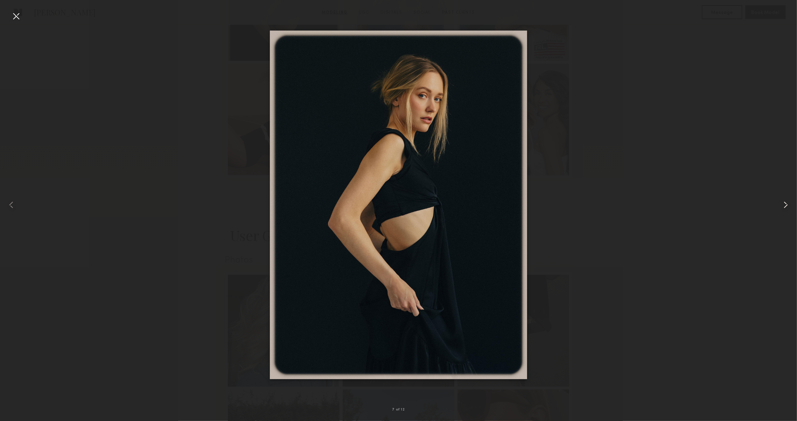
click at [787, 204] on common-icon at bounding box center [785, 204] width 11 height 11
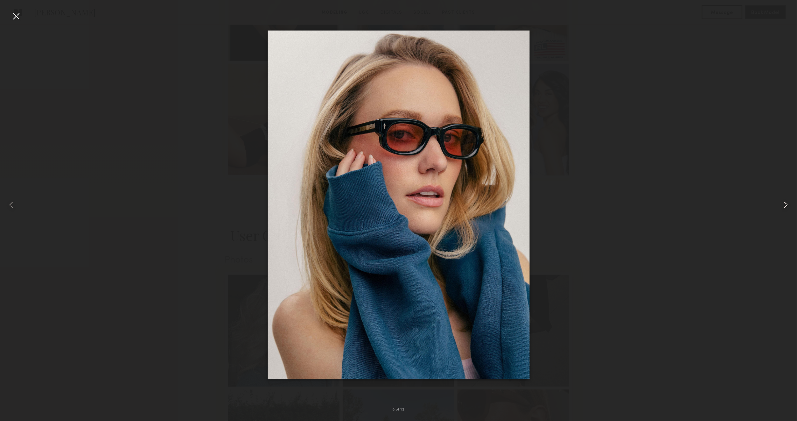
click at [787, 204] on common-icon at bounding box center [785, 204] width 11 height 11
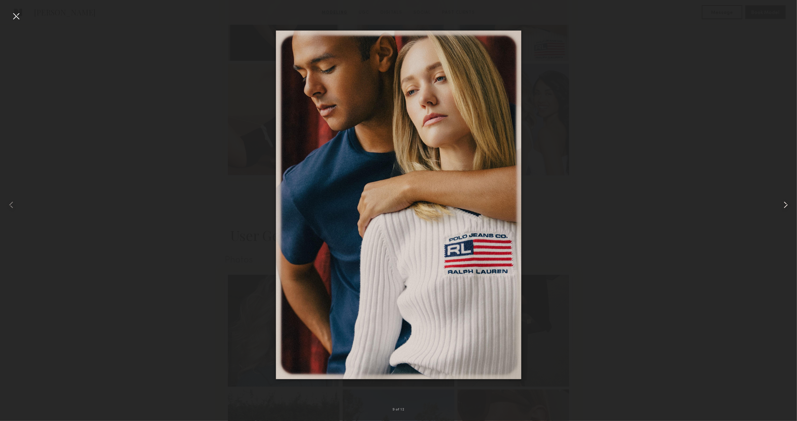
click at [787, 204] on common-icon at bounding box center [785, 204] width 11 height 11
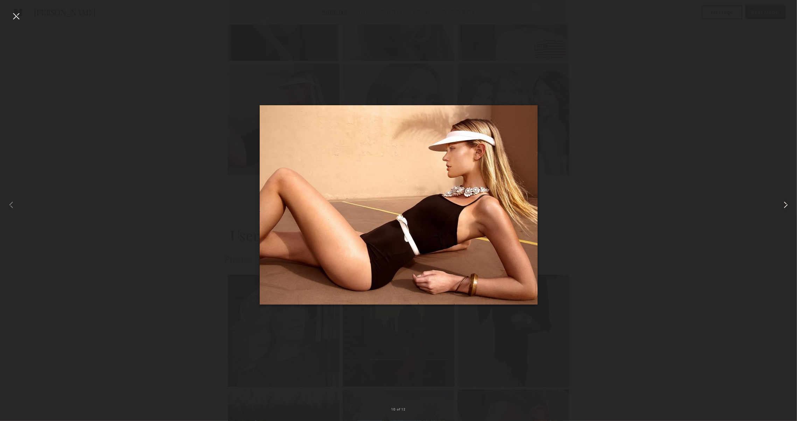
click at [787, 204] on common-icon at bounding box center [785, 204] width 11 height 11
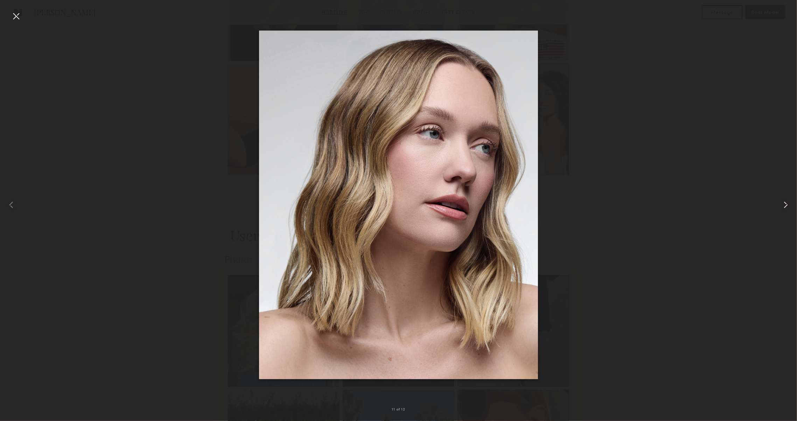
click at [787, 204] on common-icon at bounding box center [785, 204] width 11 height 11
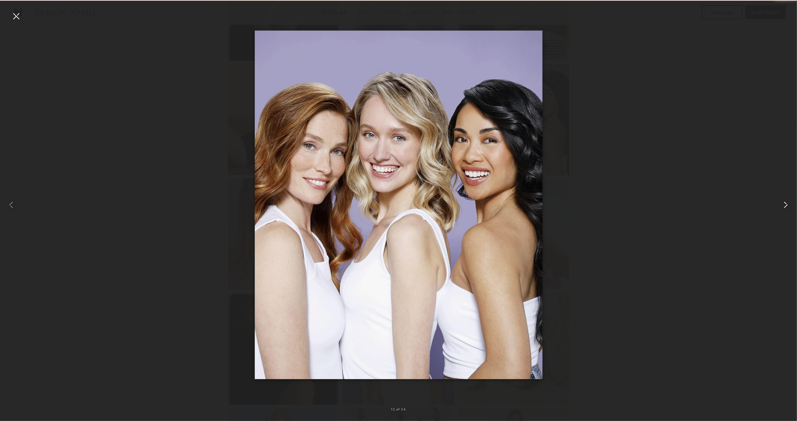
click at [787, 204] on common-icon at bounding box center [785, 204] width 11 height 11
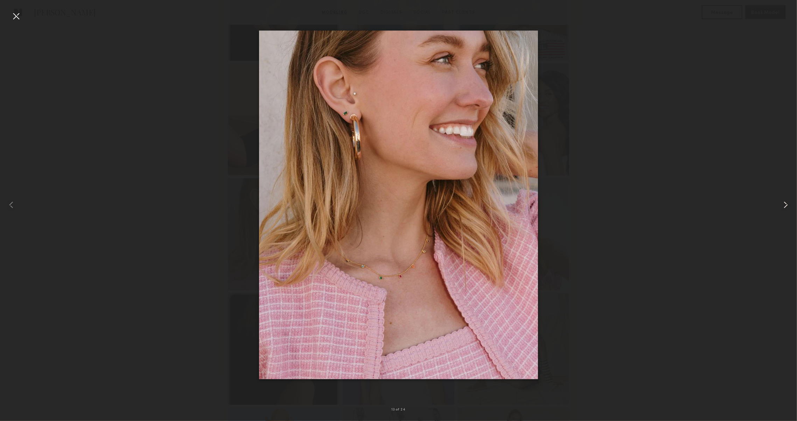
click at [787, 204] on common-icon at bounding box center [785, 204] width 11 height 11
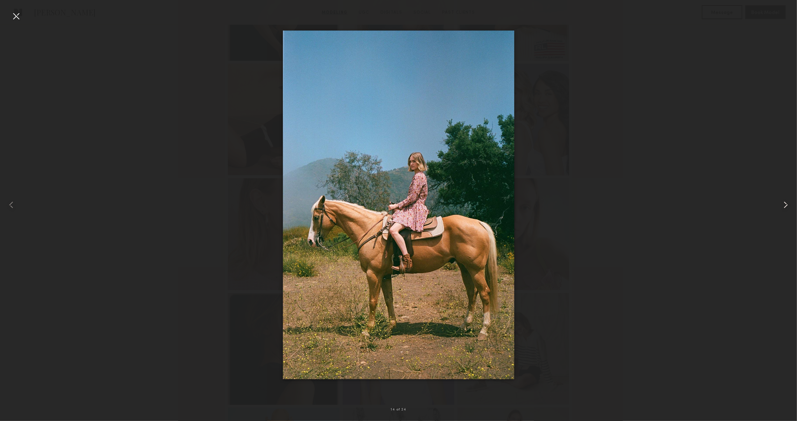
click at [787, 204] on common-icon at bounding box center [785, 204] width 11 height 11
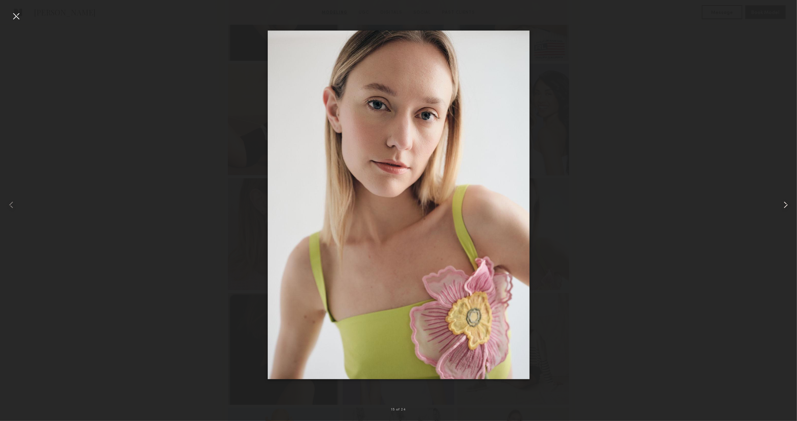
click at [787, 204] on common-icon at bounding box center [785, 204] width 11 height 11
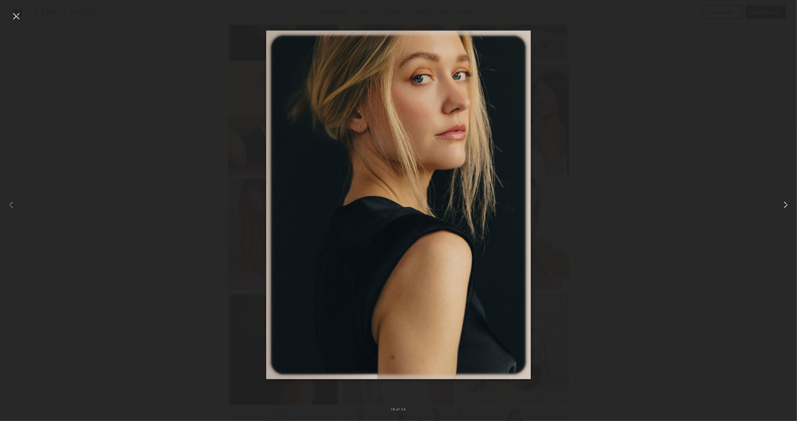
click at [787, 204] on common-icon at bounding box center [785, 204] width 11 height 11
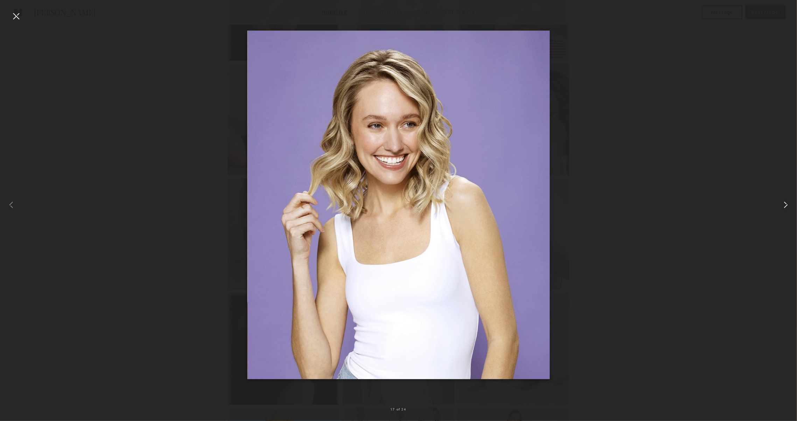
click at [787, 204] on common-icon at bounding box center [785, 204] width 11 height 11
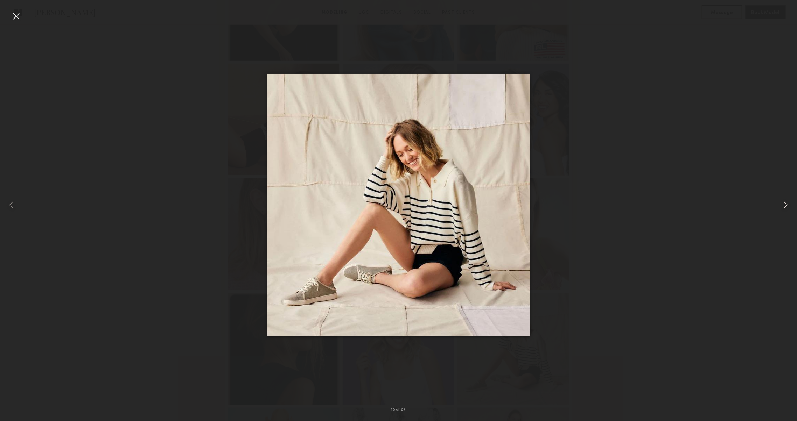
click at [787, 204] on common-icon at bounding box center [785, 204] width 11 height 11
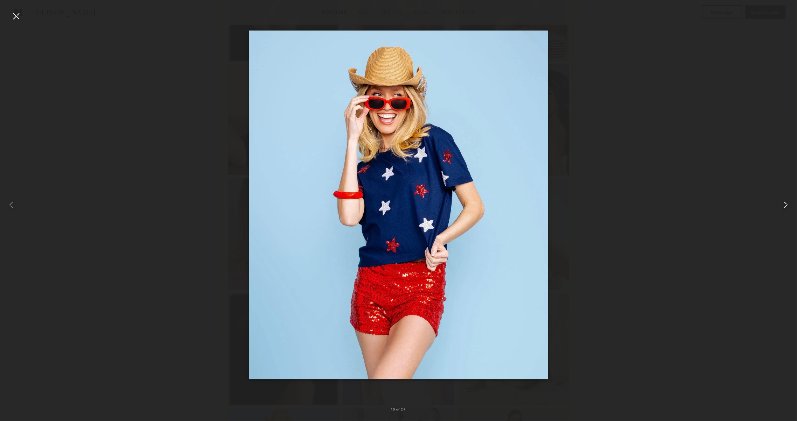
click at [787, 204] on common-icon at bounding box center [785, 204] width 11 height 11
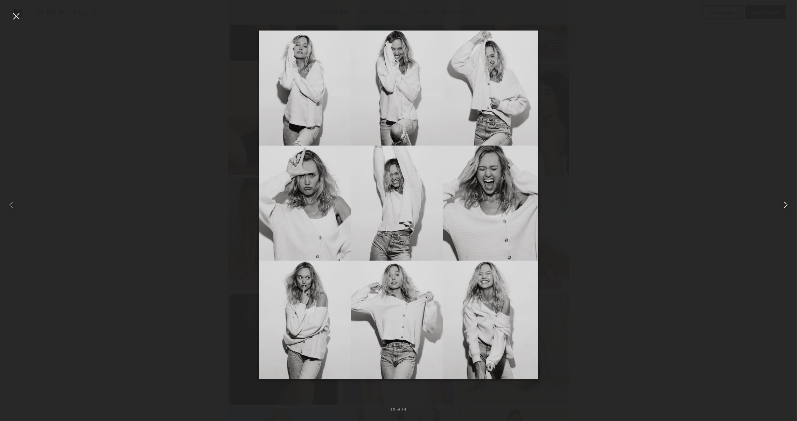
click at [787, 204] on common-icon at bounding box center [785, 204] width 11 height 11
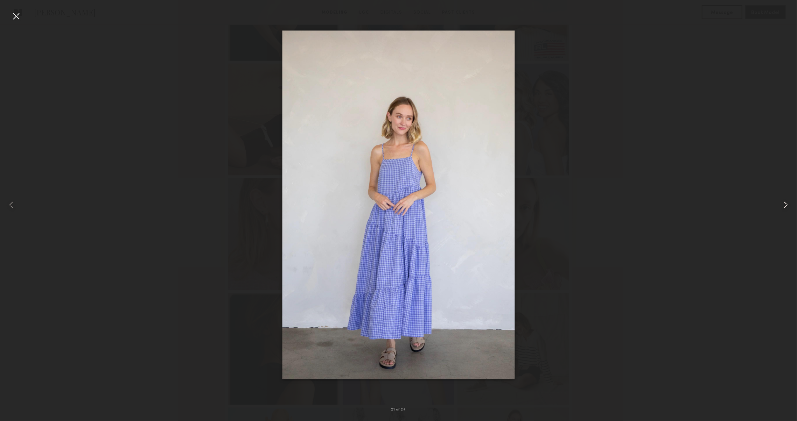
click at [787, 204] on common-icon at bounding box center [785, 204] width 11 height 11
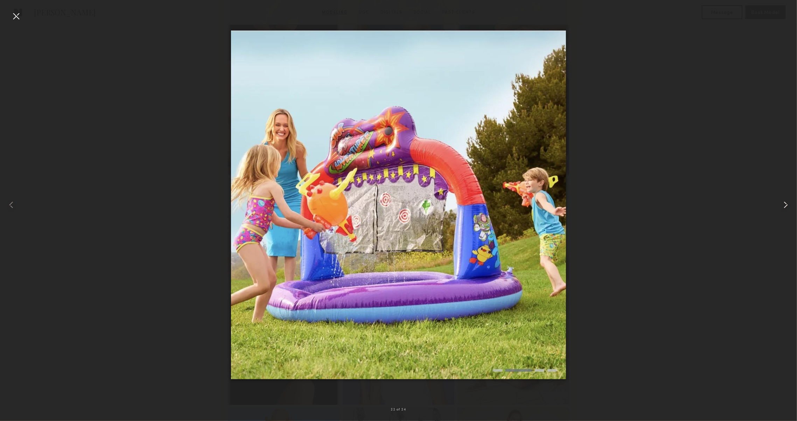
click at [787, 204] on common-icon at bounding box center [785, 204] width 11 height 11
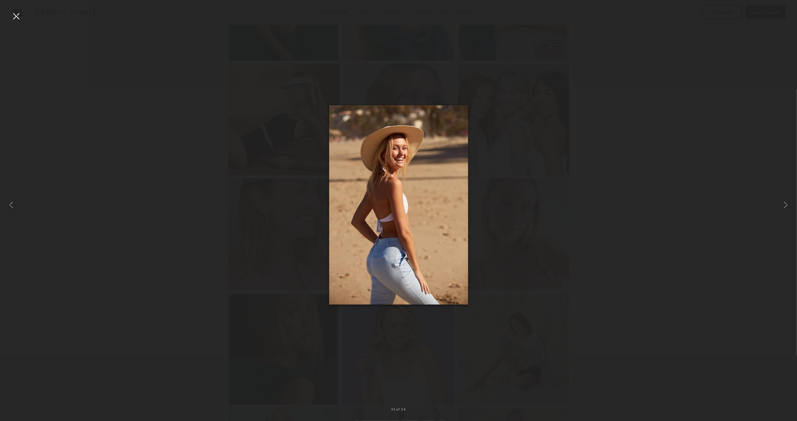
click at [19, 19] on div at bounding box center [15, 15] width 11 height 11
